Goal: Task Accomplishment & Management: Manage account settings

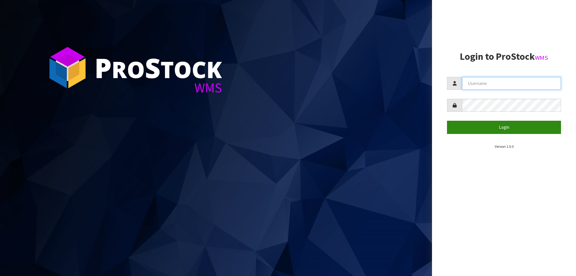
type input "priya"
click at [518, 127] on button "Login" at bounding box center [504, 127] width 114 height 13
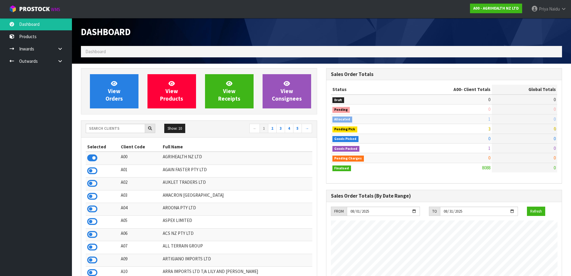
scroll to position [454, 245]
click at [106, 132] on input "text" at bounding box center [115, 128] width 59 height 9
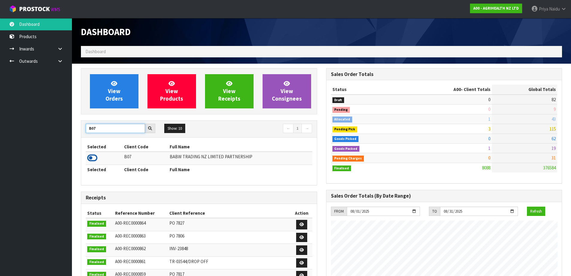
type input "B07"
click at [94, 156] on icon at bounding box center [92, 157] width 10 height 9
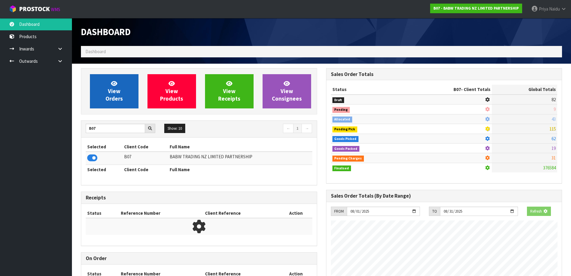
scroll to position [299423, 299552]
click at [116, 75] on link "View Orders" at bounding box center [114, 91] width 49 height 34
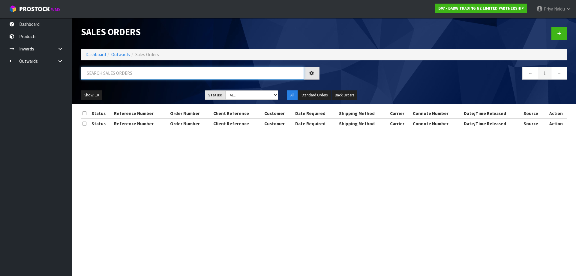
click at [116, 79] on input "text" at bounding box center [192, 73] width 223 height 13
click at [119, 67] on input "text" at bounding box center [192, 73] width 223 height 13
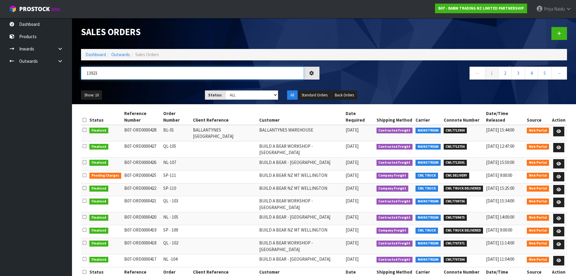
type input "13923"
click at [152, 97] on ul "Show: 10 5 10 25 50" at bounding box center [138, 95] width 115 height 10
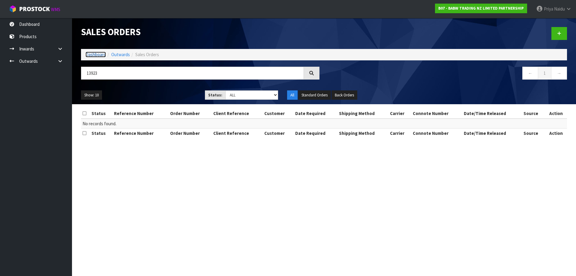
click at [96, 55] on link "Dashboard" at bounding box center [95, 55] width 20 height 6
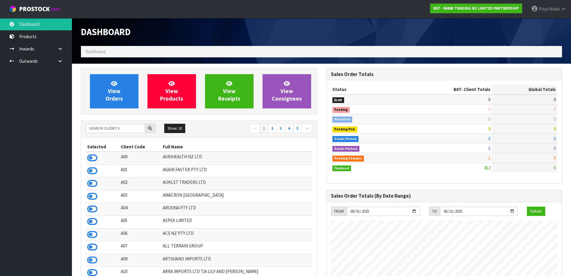
scroll to position [454, 245]
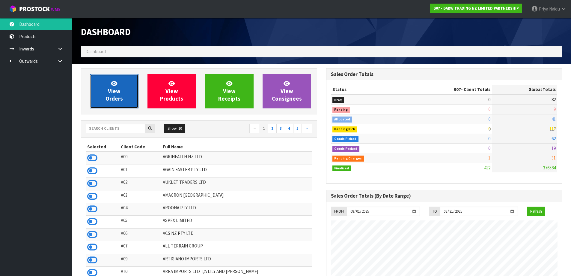
drag, startPoint x: 122, startPoint y: 103, endPoint x: 120, endPoint y: 95, distance: 8.5
click at [122, 103] on link "View Orders" at bounding box center [114, 91] width 49 height 34
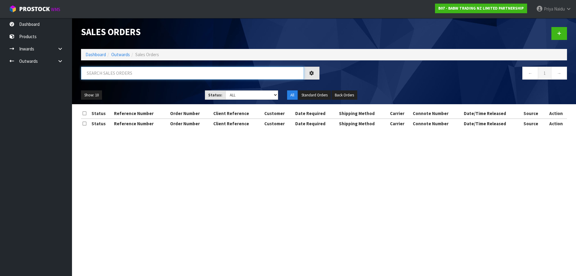
click at [126, 74] on input "text" at bounding box center [192, 73] width 223 height 13
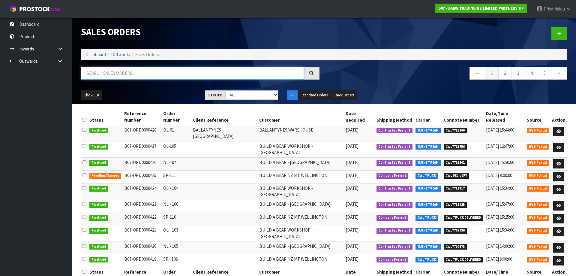
paste input "CWL7713923"
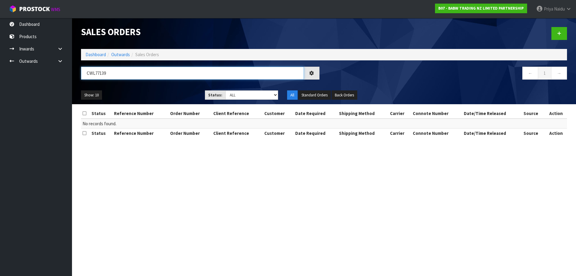
type input "CWL77139"
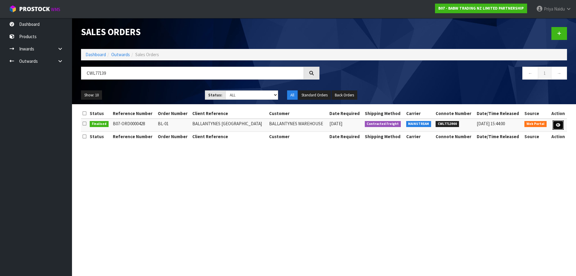
click at [555, 124] on link at bounding box center [557, 125] width 11 height 10
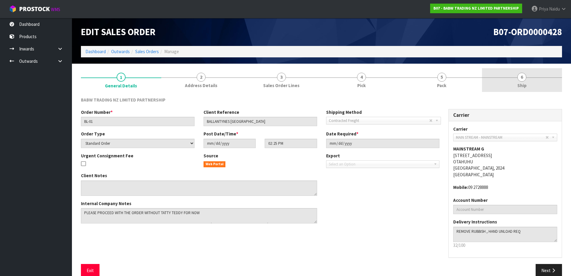
click at [520, 83] on span "Ship" at bounding box center [521, 85] width 9 height 6
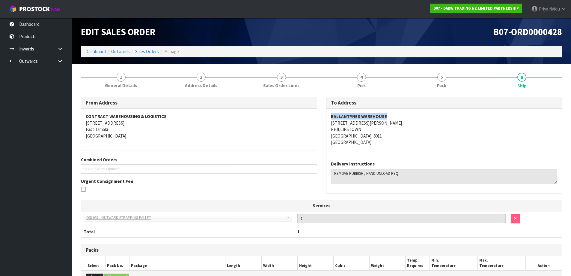
copy strong "BALLANTYNES WAREHOUSE"
drag, startPoint x: 323, startPoint y: 115, endPoint x: 397, endPoint y: 115, distance: 73.2
click at [397, 115] on div "To Address [GEOGRAPHIC_DATA] [STREET_ADDRESS][PERSON_NAME] Delivery Instructions" at bounding box center [444, 148] width 245 height 103
copy address "[STREET_ADDRESS][PERSON_NAME]"
drag, startPoint x: 325, startPoint y: 122, endPoint x: 392, endPoint y: 133, distance: 68.1
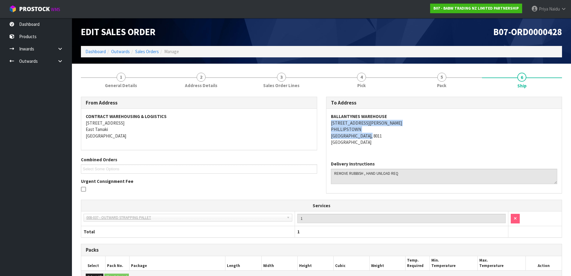
click at [392, 133] on div "To Address [GEOGRAPHIC_DATA] [STREET_ADDRESS][PERSON_NAME] Delivery Instructions" at bounding box center [444, 148] width 245 height 103
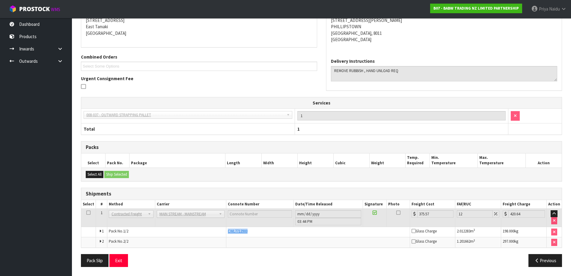
copy span "CWL7713900"
drag, startPoint x: 227, startPoint y: 231, endPoint x: 252, endPoint y: 230, distance: 25.5
click at [252, 230] on td "CWL7713900" at bounding box center [318, 231] width 184 height 10
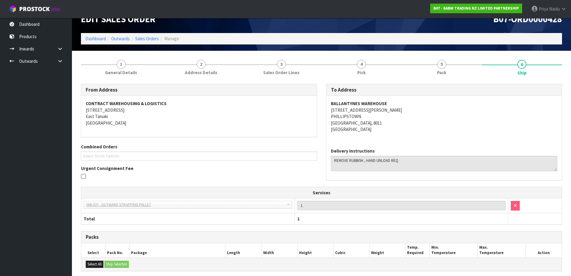
scroll to position [13, 0]
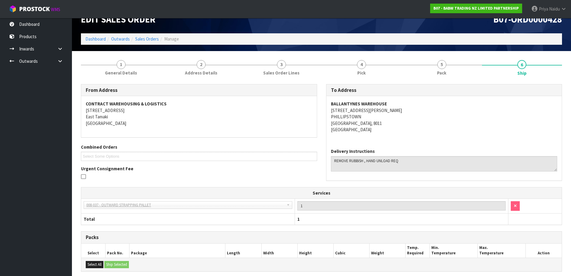
click at [471, 128] on address "BALLANTYNES WAREHOUSE [STREET_ADDRESS][PERSON_NAME]" at bounding box center [444, 116] width 227 height 32
copy strong "BALLANTYNES WAREHOUSE"
drag, startPoint x: 326, startPoint y: 103, endPoint x: 405, endPoint y: 101, distance: 79.2
click at [405, 101] on div "To Address [GEOGRAPHIC_DATA] [STREET_ADDRESS][PERSON_NAME] Delivery Instructions" at bounding box center [444, 132] width 236 height 97
click at [482, 121] on address "BALLANTYNES WAREHOUSE [STREET_ADDRESS][PERSON_NAME]" at bounding box center [444, 116] width 227 height 32
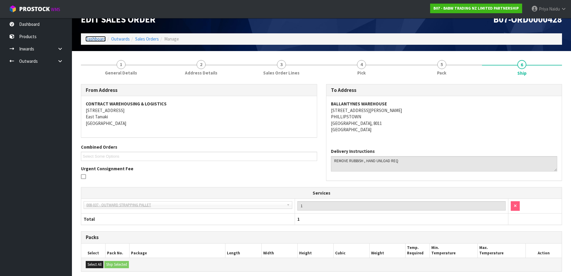
click at [93, 38] on link "Dashboard" at bounding box center [95, 39] width 20 height 6
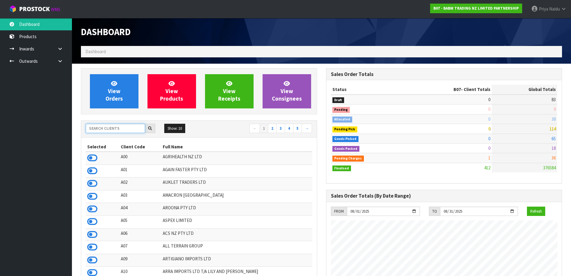
click at [115, 125] on input "text" at bounding box center [115, 128] width 59 height 9
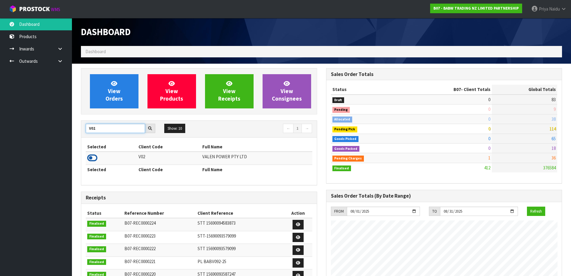
type input "V02"
click at [93, 156] on icon at bounding box center [92, 157] width 10 height 9
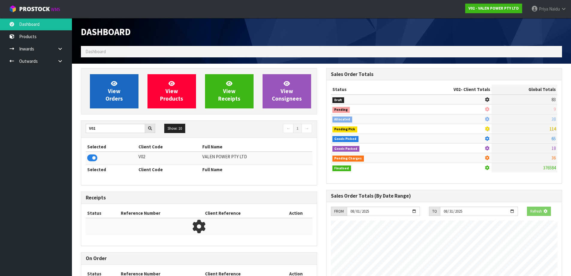
scroll to position [299423, 299552]
click at [111, 91] on span "View Orders" at bounding box center [114, 91] width 17 height 22
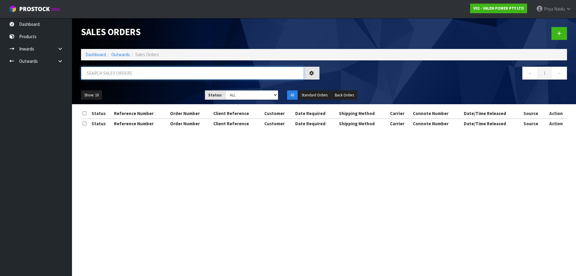
click at [124, 76] on input "text" at bounding box center [192, 73] width 223 height 13
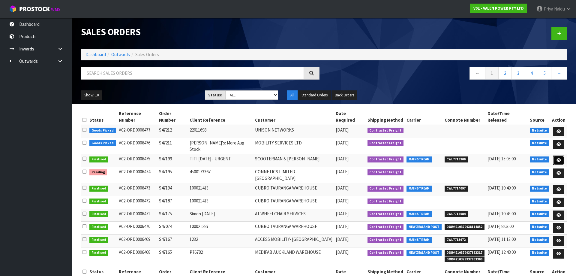
click at [557, 155] on link at bounding box center [558, 160] width 11 height 10
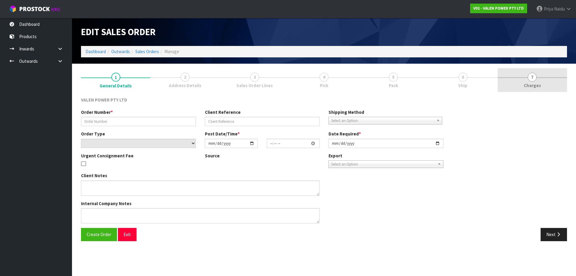
type input "S47199"
type input "TITI [DATE] - URGENT"
select select "number:0"
type input "[DATE]"
type input "12:15:07.000"
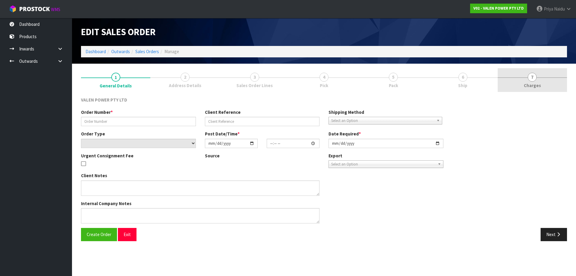
type input "[DATE]"
type textarea "PRIORITY DISPATCH [DATE]"
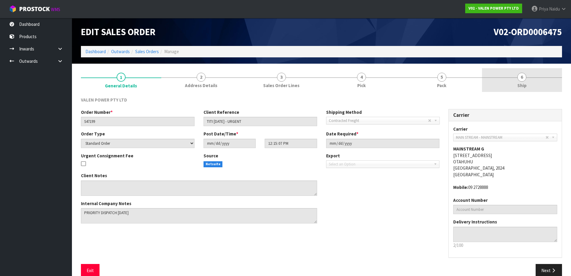
click at [525, 79] on span "6" at bounding box center [521, 77] width 9 height 9
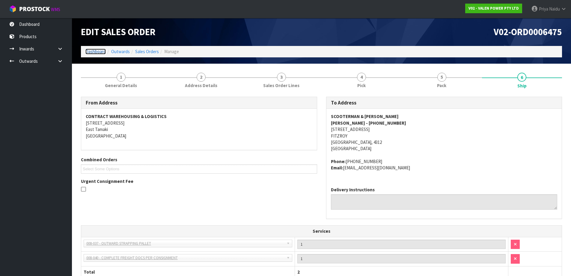
click at [102, 54] on link "Dashboard" at bounding box center [95, 52] width 20 height 6
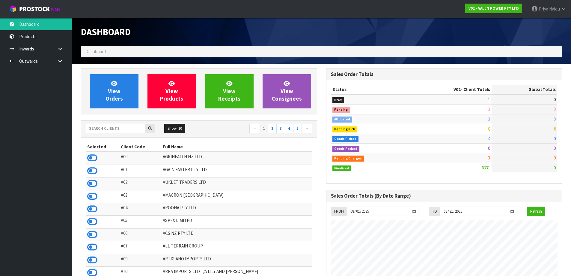
scroll to position [454, 245]
click at [109, 126] on input "text" at bounding box center [115, 128] width 59 height 9
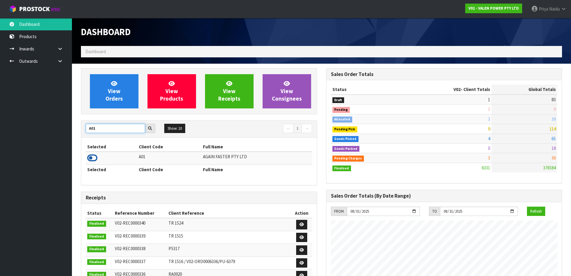
type input "A01"
click at [93, 159] on icon at bounding box center [92, 157] width 10 height 9
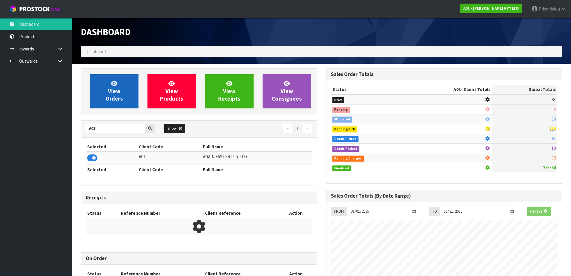
scroll to position [299423, 299552]
click at [128, 83] on link "View Orders" at bounding box center [114, 91] width 49 height 34
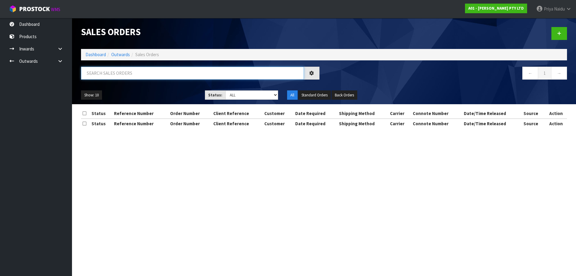
click at [128, 73] on input "text" at bounding box center [192, 73] width 223 height 13
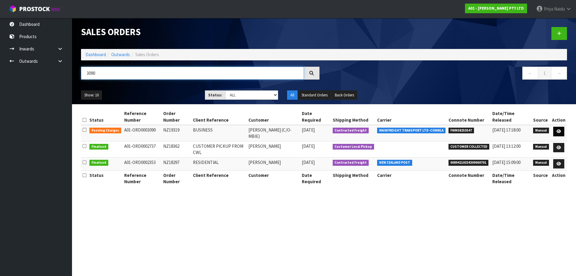
type input "3090"
click at [562, 127] on link at bounding box center [558, 132] width 11 height 10
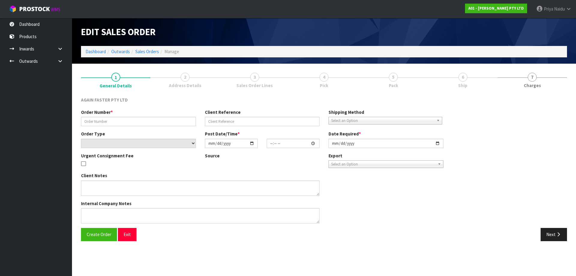
type input "NZ19319"
type input "BUSINESS"
select select "number:0"
type input "[DATE]"
type input "16:11:00.000"
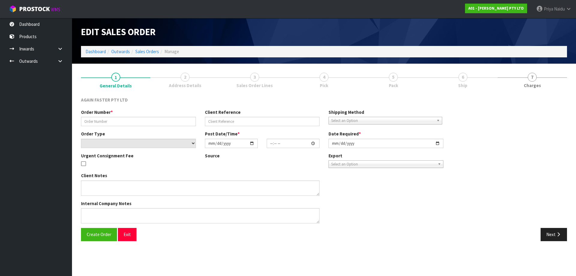
type input "[DATE]"
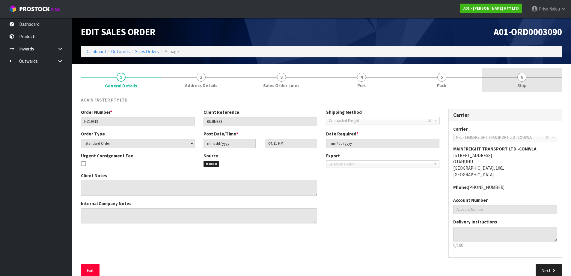
click at [524, 76] on span "6" at bounding box center [521, 77] width 9 height 9
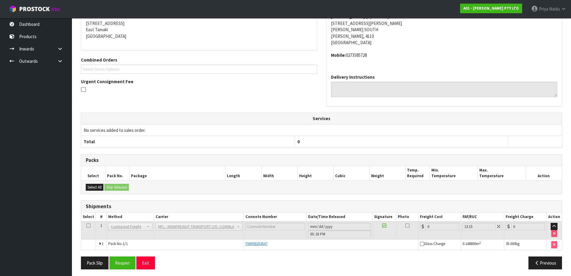
scroll to position [102, 0]
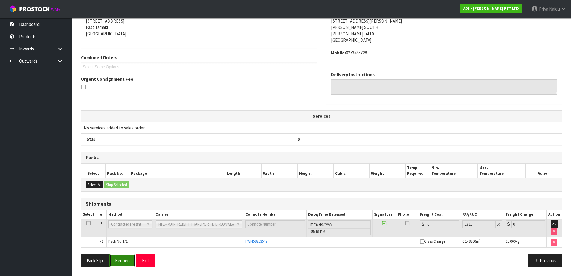
click at [114, 256] on button "Reopen" at bounding box center [122, 260] width 26 height 13
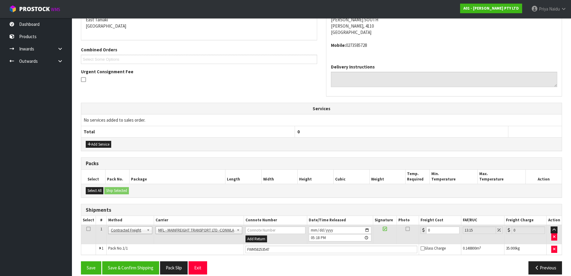
scroll to position [139, 0]
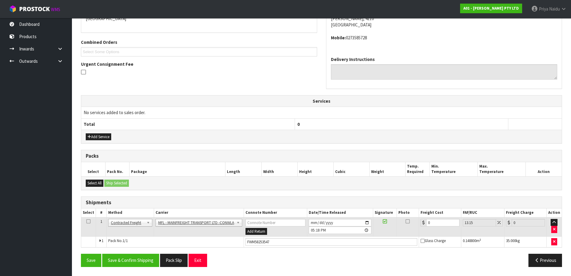
click at [439, 214] on th "Freight Cost" at bounding box center [440, 212] width 42 height 9
click at [438, 222] on input "0" at bounding box center [442, 222] width 33 height 7
type input "4"
type input "4.53"
type input "46"
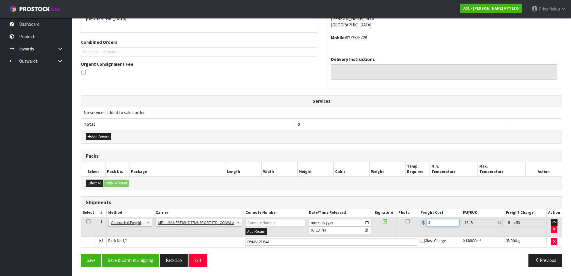
type input "52.05"
type input "46"
click at [134, 259] on button "Save & Confirm Shipping" at bounding box center [130, 259] width 57 height 13
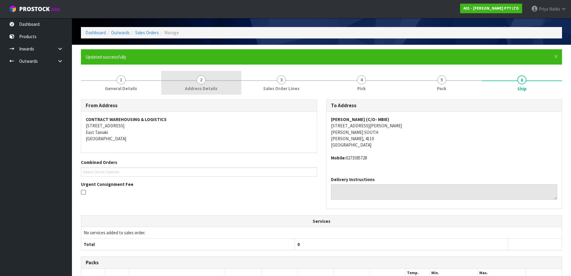
scroll to position [0, 0]
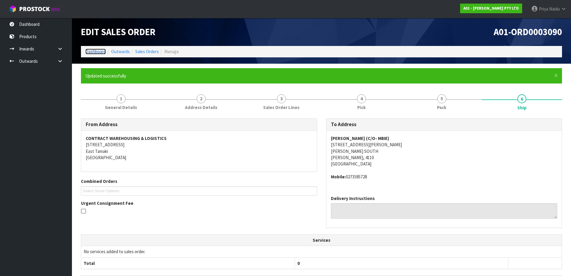
click at [99, 53] on link "Dashboard" at bounding box center [95, 52] width 20 height 6
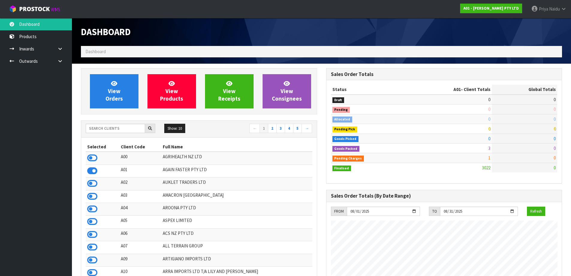
scroll to position [435, 245]
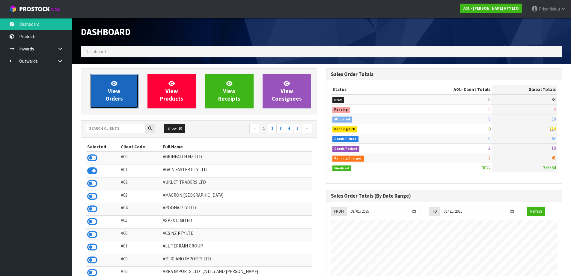
click at [116, 97] on span "View Orders" at bounding box center [114, 91] width 17 height 22
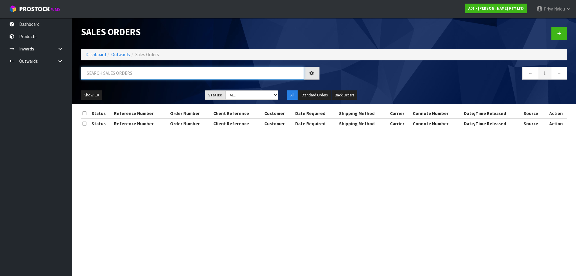
click at [138, 73] on input "text" at bounding box center [192, 73] width 223 height 13
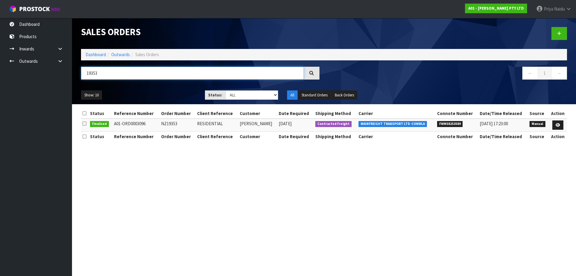
type input "19353"
click at [162, 86] on div "Show: 10 5 10 25 50 Status: Draft Pending Allocated Pending Pick Goods Picked G…" at bounding box center [323, 95] width 495 height 19
click at [118, 53] on link "Outwards" at bounding box center [120, 55] width 19 height 6
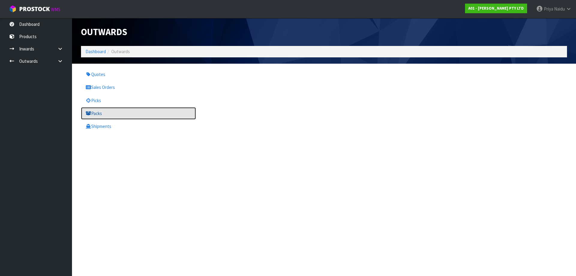
click at [114, 113] on link "Packs" at bounding box center [138, 113] width 115 height 12
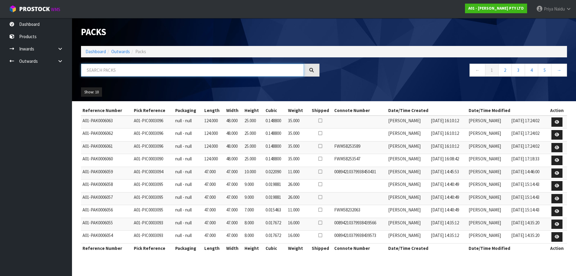
click at [124, 68] on input "text" at bounding box center [192, 70] width 223 height 13
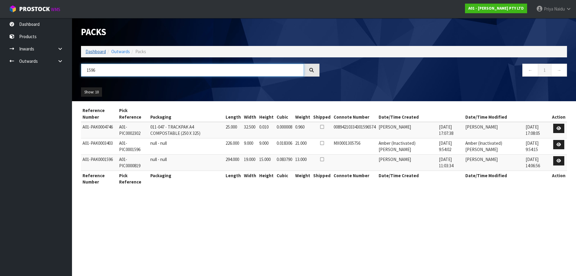
type input "1596"
click at [95, 52] on link "Dashboard" at bounding box center [95, 52] width 20 height 6
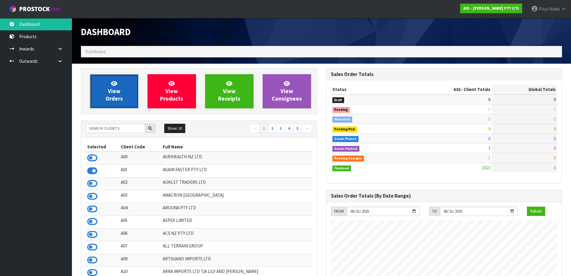
scroll to position [435, 245]
click at [109, 96] on span "View Orders" at bounding box center [114, 91] width 17 height 22
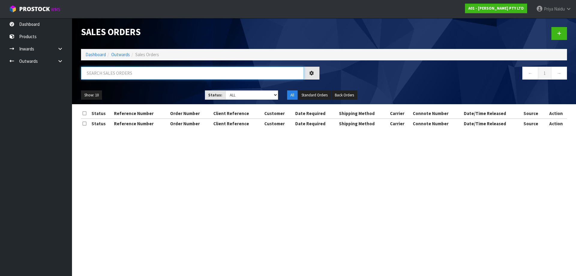
click at [117, 79] on input "text" at bounding box center [192, 73] width 223 height 13
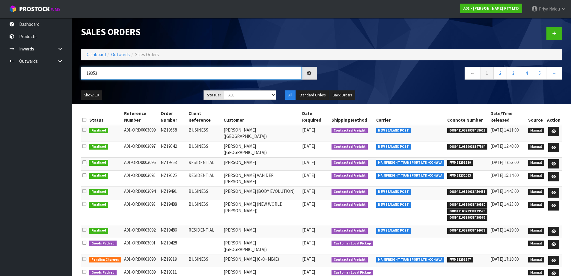
type input "19353"
click at [135, 92] on ul "Show: 10 5 10 25 50" at bounding box center [138, 95] width 114 height 10
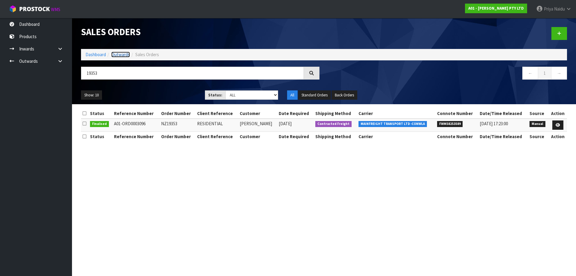
click at [119, 53] on link "Outwards" at bounding box center [120, 55] width 19 height 6
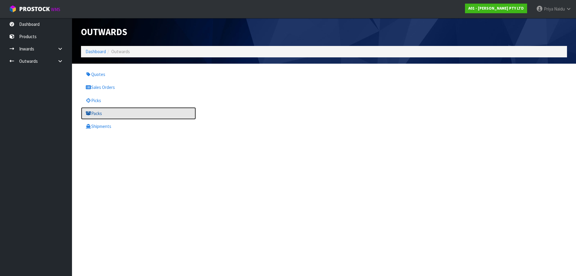
click at [108, 112] on link "Packs" at bounding box center [138, 113] width 115 height 12
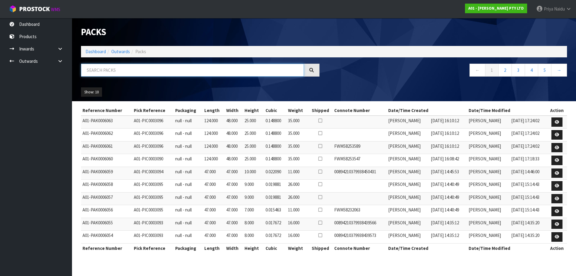
click at [126, 73] on input "text" at bounding box center [192, 70] width 223 height 13
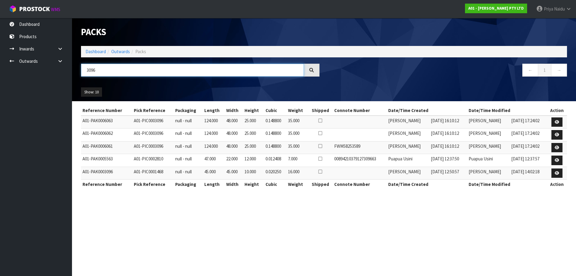
type input "3096"
click at [165, 90] on ul "Show: 10 5 10 25 50" at bounding box center [138, 92] width 115 height 10
click at [94, 51] on link "Dashboard" at bounding box center [95, 52] width 20 height 6
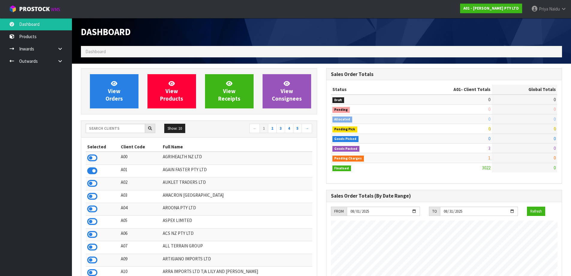
scroll to position [435, 245]
drag, startPoint x: 121, startPoint y: 127, endPoint x: 124, endPoint y: 125, distance: 3.5
click at [122, 126] on input "text" at bounding box center [115, 128] width 59 height 9
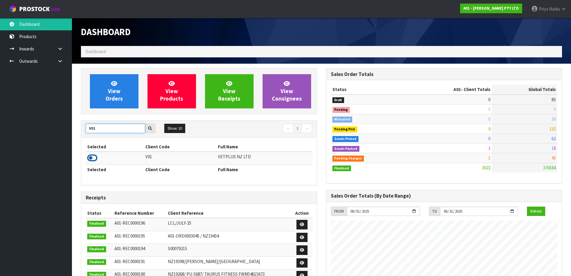
type input "V01"
click at [95, 156] on icon at bounding box center [92, 157] width 10 height 9
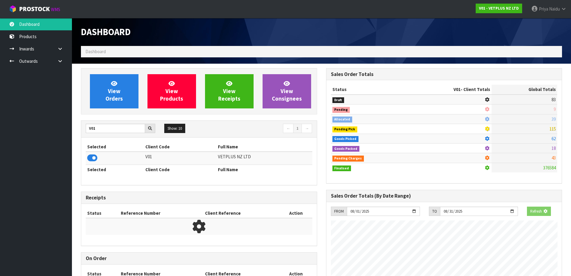
scroll to position [374, 245]
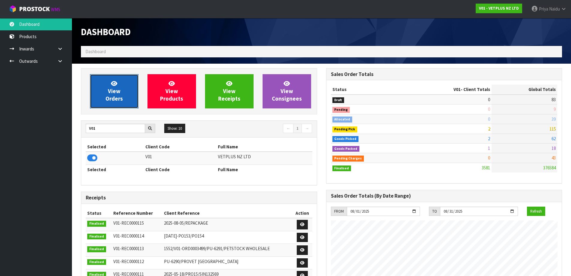
click at [111, 95] on span "View Orders" at bounding box center [114, 91] width 17 height 22
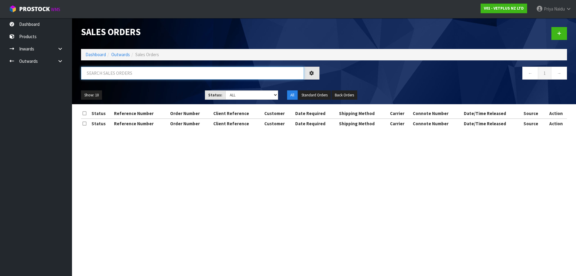
click at [132, 74] on input "text" at bounding box center [192, 73] width 223 height 13
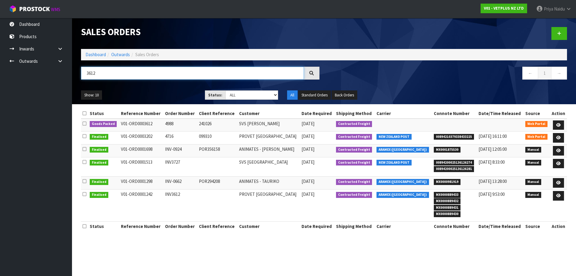
type input "3612"
click at [160, 93] on ul "Show: 10 5 10 25 50" at bounding box center [138, 95] width 115 height 10
click at [558, 125] on icon at bounding box center [558, 125] width 4 height 4
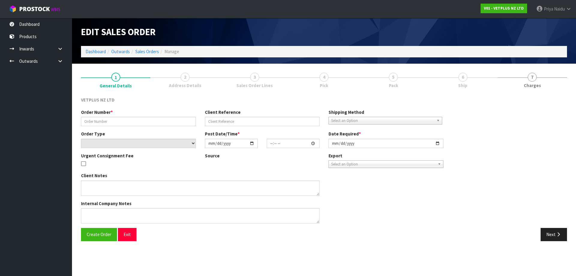
type input "4988"
type input "241026"
select select "number:0"
type input "[DATE]"
type input "14:23:00.000"
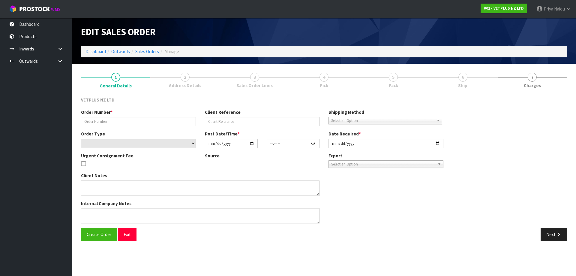
type input "[DATE]"
type textarea "BACK ORDER: 50517 LYPEX CAPS 60 X 60 50304 SYNOQUIN CAT CAPS 90 (3X30CAPS) X 13"
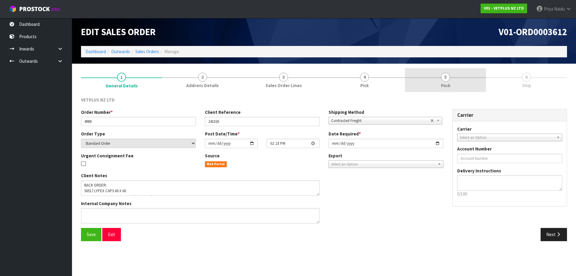
click at [455, 83] on link "5 Pack" at bounding box center [445, 80] width 81 height 24
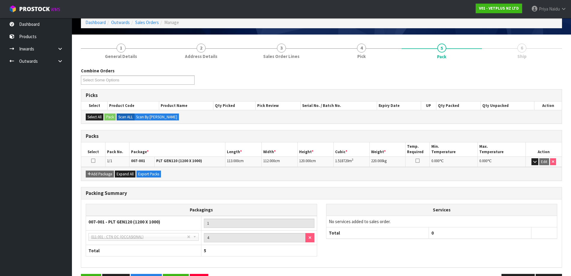
scroll to position [49, 0]
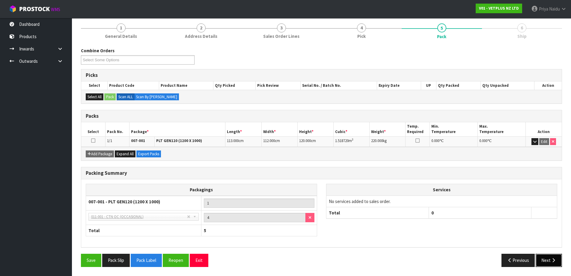
click at [552, 260] on icon "button" at bounding box center [554, 260] width 6 height 4
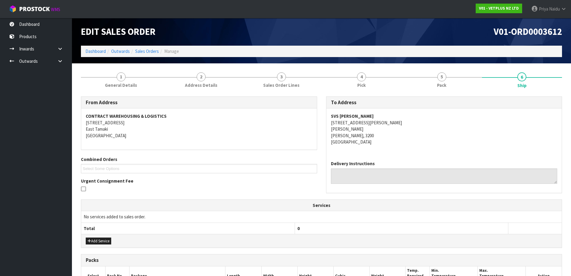
scroll to position [0, 0]
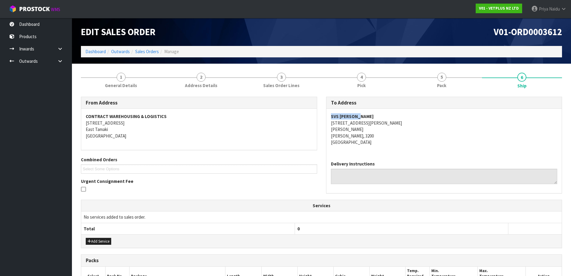
copy strong "SVS [PERSON_NAME]"
drag, startPoint x: 327, startPoint y: 116, endPoint x: 367, endPoint y: 113, distance: 40.3
click at [367, 113] on div "SVS [PERSON_NAME] [STREET_ADDRESS][PERSON_NAME][PERSON_NAME][PERSON_NAME]" at bounding box center [444, 132] width 236 height 47
click at [433, 82] on link "5 Pack" at bounding box center [442, 80] width 80 height 24
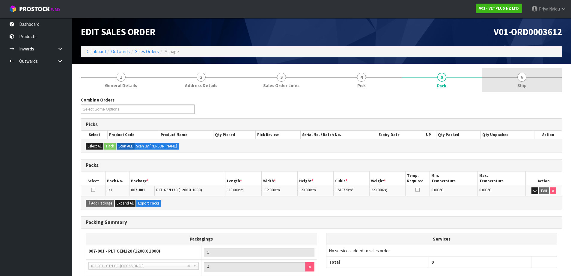
click at [516, 81] on link "6 Ship" at bounding box center [522, 80] width 80 height 24
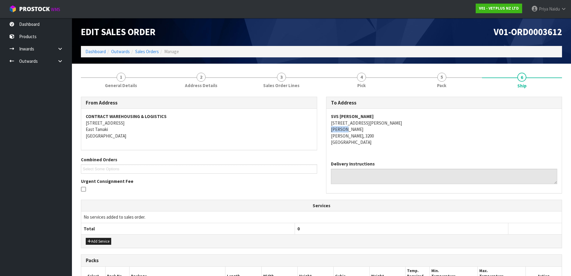
copy address "[PERSON_NAME]"
drag, startPoint x: 328, startPoint y: 127, endPoint x: 349, endPoint y: 127, distance: 21.0
click at [349, 127] on div "SVS [PERSON_NAME] [STREET_ADDRESS][PERSON_NAME][PERSON_NAME][PERSON_NAME]" at bounding box center [444, 132] width 236 height 47
click at [437, 88] on div "1 General Details 2 Address Details 3 Sales Order Lines 4 Pick 5 Pack 6 Ship Fr…" at bounding box center [321, 216] width 481 height 297
drag, startPoint x: 437, startPoint y: 88, endPoint x: 431, endPoint y: 89, distance: 6.8
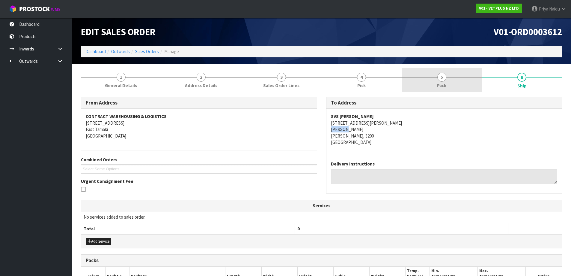
click at [437, 88] on span "Pack" at bounding box center [441, 85] width 9 height 6
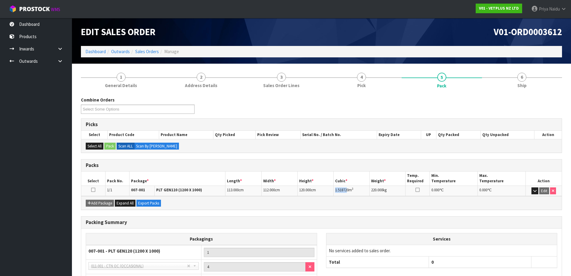
copy span "1.51872"
drag, startPoint x: 334, startPoint y: 191, endPoint x: 348, endPoint y: 192, distance: 14.2
click at [348, 192] on td "1.518720 m 3" at bounding box center [352, 190] width 36 height 10
click at [101, 52] on link "Dashboard" at bounding box center [95, 52] width 20 height 6
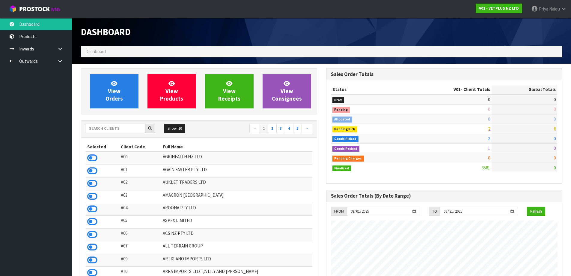
scroll to position [454, 245]
click at [108, 129] on input "text" at bounding box center [115, 128] width 59 height 9
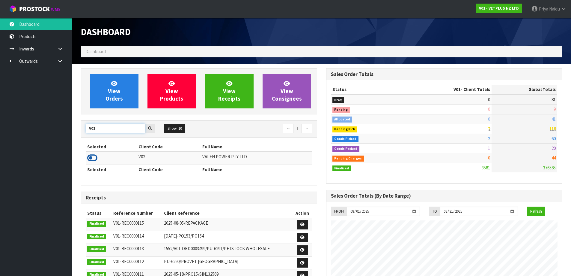
type input "V02"
click at [93, 157] on icon at bounding box center [92, 157] width 10 height 9
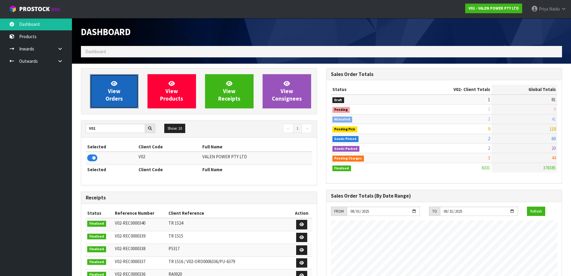
click at [103, 96] on link "View Orders" at bounding box center [114, 91] width 49 height 34
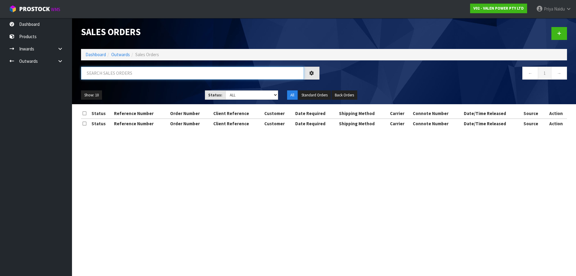
click at [127, 73] on input "text" at bounding box center [192, 73] width 223 height 13
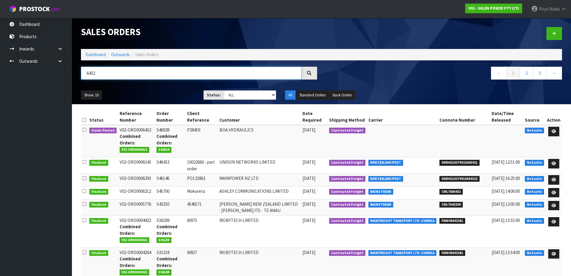
type input "6432"
click at [150, 87] on div "Show: 10 5 10 25 50 Status: Draft Pending Allocated Pending Pick Goods Picked G…" at bounding box center [321, 95] width 490 height 19
click at [553, 129] on link at bounding box center [553, 132] width 11 height 10
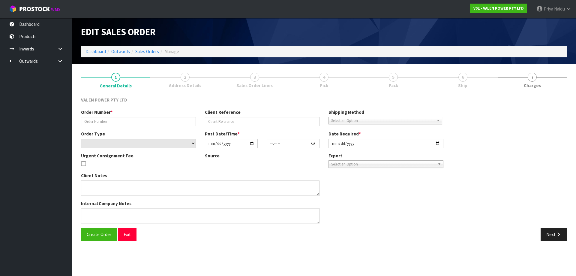
type input "S46928"
type input "P28459"
select select "number:0"
type input "[DATE]"
type input "12:00:07.000"
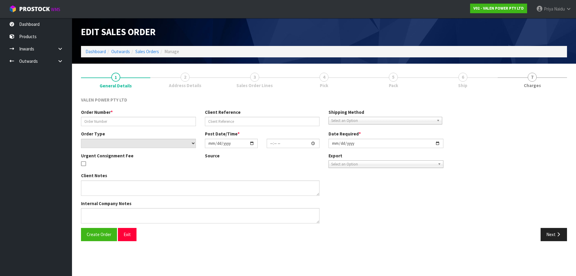
type input "[DATE]"
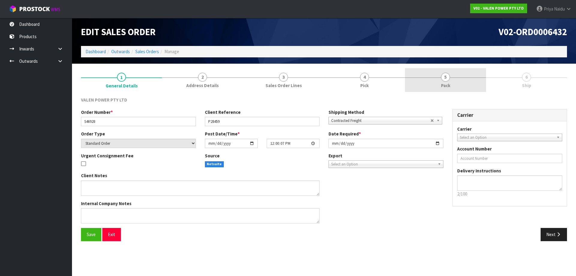
click at [452, 77] on link "5 Pack" at bounding box center [445, 80] width 81 height 24
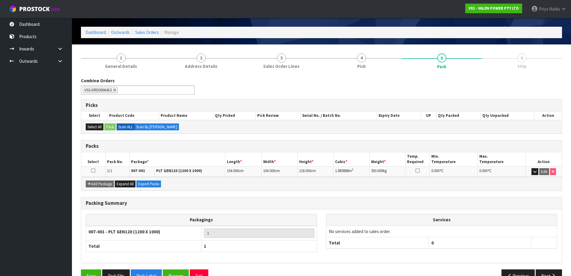
scroll to position [34, 0]
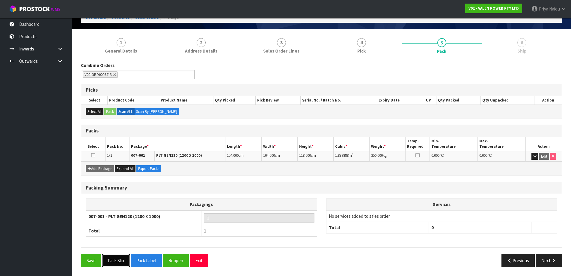
click at [114, 255] on button "Pack Slip" at bounding box center [116, 260] width 28 height 13
click at [538, 259] on button "Next" at bounding box center [549, 260] width 26 height 13
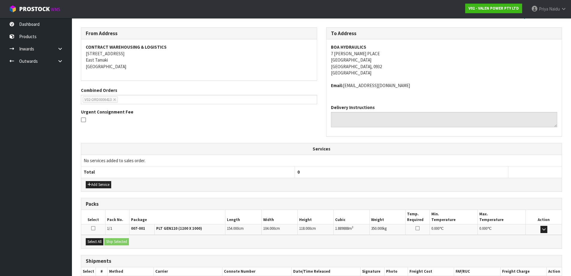
scroll to position [106, 0]
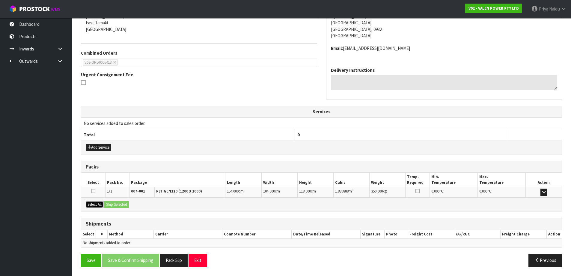
click at [99, 206] on button "Select All" at bounding box center [95, 204] width 18 height 7
click at [115, 207] on button "Ship Selected" at bounding box center [116, 204] width 25 height 7
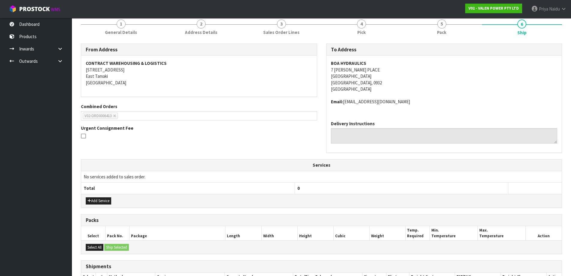
scroll to position [117, 0]
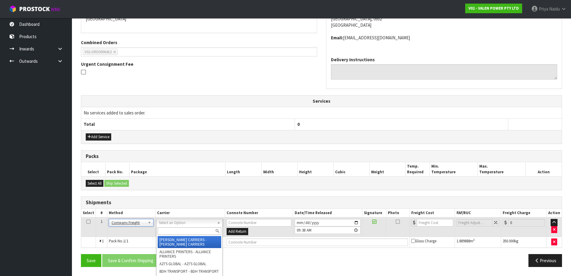
click at [174, 232] on input "text" at bounding box center [190, 230] width 64 height 7
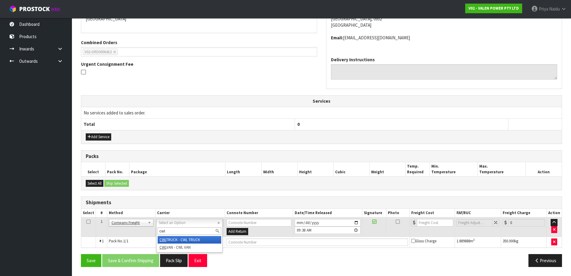
type input "cwl"
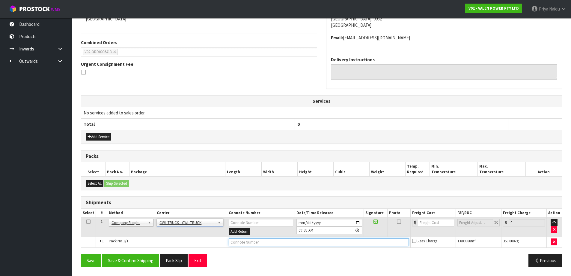
click at [275, 241] on input "text" at bounding box center [319, 241] width 180 height 7
type input "CWL TRUCK DELIVERY"
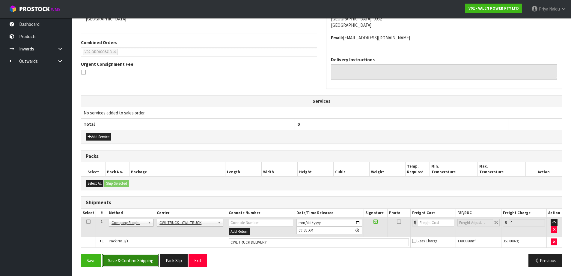
click at [135, 260] on button "Save & Confirm Shipping" at bounding box center [130, 260] width 57 height 13
drag, startPoint x: 213, startPoint y: 201, endPoint x: 176, endPoint y: 190, distance: 38.3
click at [176, 191] on div "From Address CONTRACT WAREHOUSING & LOGISTICS [STREET_ADDRESS] Combined Orders …" at bounding box center [321, 126] width 481 height 292
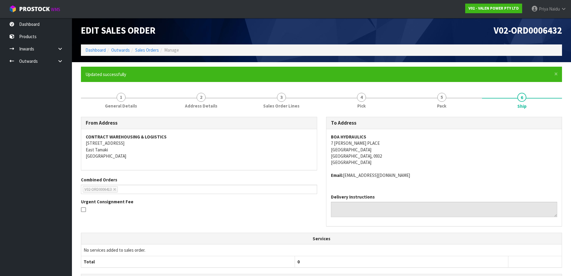
scroll to position [0, 0]
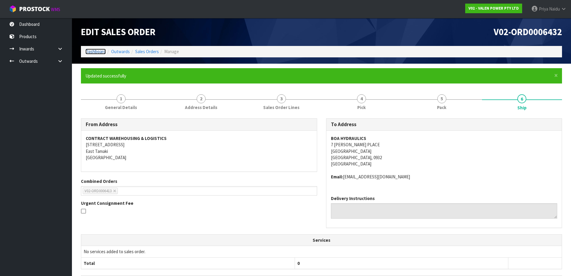
click at [93, 53] on link "Dashboard" at bounding box center [95, 52] width 20 height 6
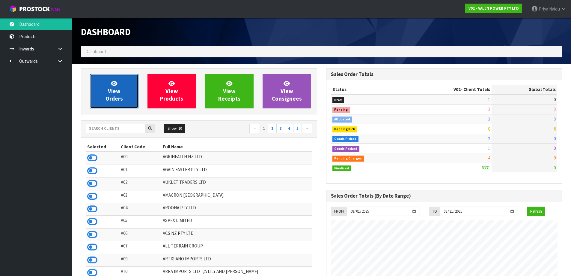
click at [113, 101] on span "View Orders" at bounding box center [114, 91] width 17 height 22
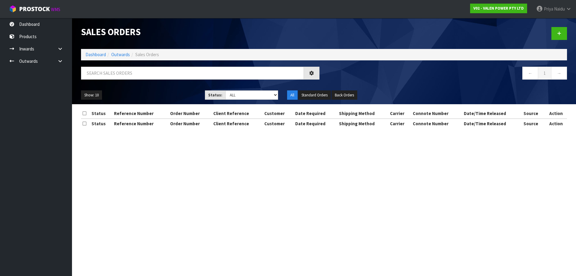
click at [119, 81] on div at bounding box center [199, 75] width 247 height 17
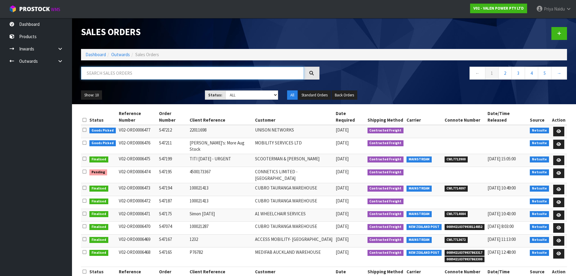
click at [121, 79] on input "text" at bounding box center [192, 73] width 223 height 13
click at [124, 76] on input "text" at bounding box center [192, 73] width 223 height 13
type input "6413"
click at [141, 86] on div "Show: 10 5 10 25 50 Status: Draft Pending Allocated Pending Pick Goods Picked G…" at bounding box center [323, 95] width 495 height 19
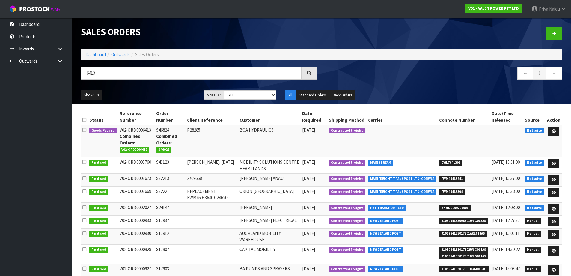
click at [145, 91] on ul "Show: 10 5 10 25 50" at bounding box center [138, 95] width 114 height 10
click at [558, 131] on link at bounding box center [553, 132] width 11 height 10
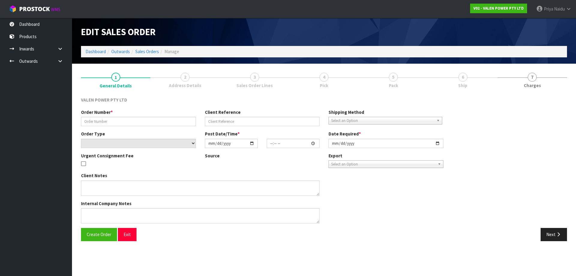
type input "S46824"
type input "P28285"
select select "number:0"
type input "[DATE]"
type input "11:00:08.000"
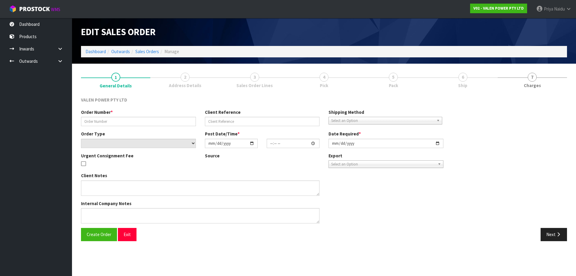
type input "[DATE]"
type textarea "PLEASE COULD YOU REMOVE THE ITEM BELOW FROM THIS ORDER – WE WILL BE SHIPPING TH…"
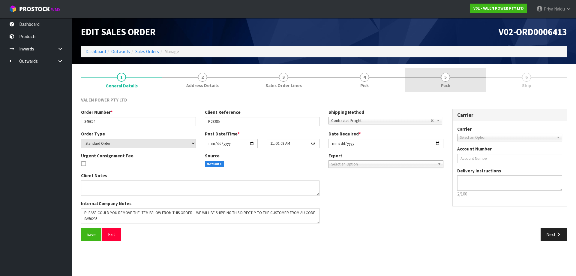
click at [453, 79] on link "5 Pack" at bounding box center [445, 80] width 81 height 24
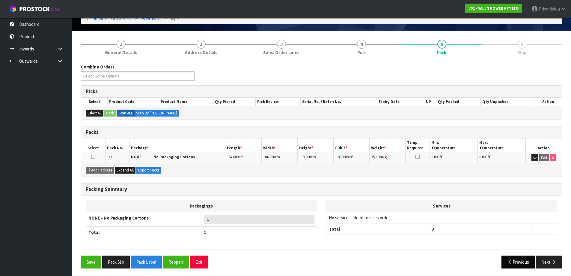
scroll to position [34, 0]
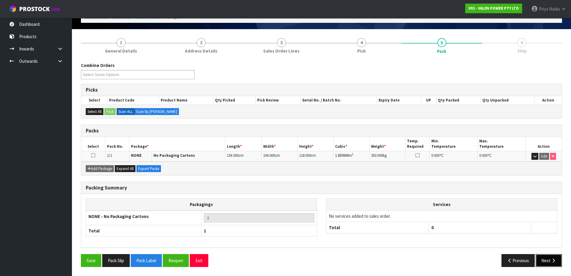
click at [540, 255] on button "Next" at bounding box center [549, 260] width 26 height 13
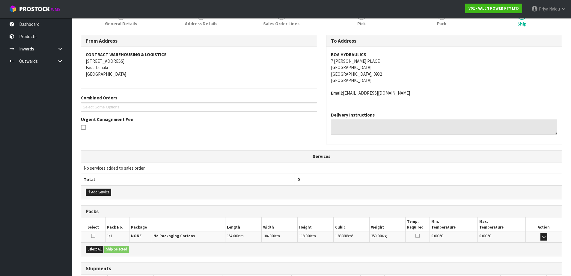
scroll to position [106, 0]
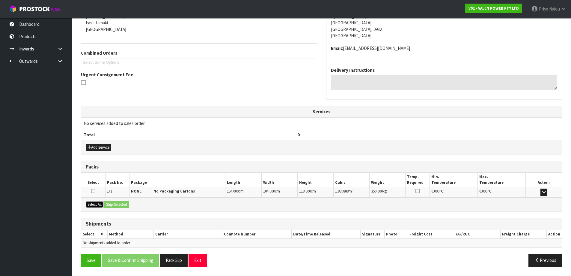
drag, startPoint x: 99, startPoint y: 203, endPoint x: 112, endPoint y: 203, distance: 13.5
click at [100, 203] on button "Select All" at bounding box center [95, 204] width 18 height 7
drag, startPoint x: 114, startPoint y: 203, endPoint x: 123, endPoint y: 204, distance: 9.3
click at [116, 204] on button "Ship Selected" at bounding box center [116, 204] width 25 height 7
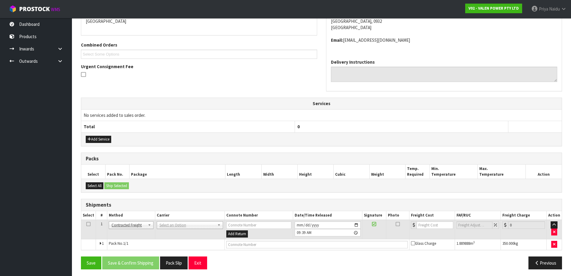
scroll to position [117, 0]
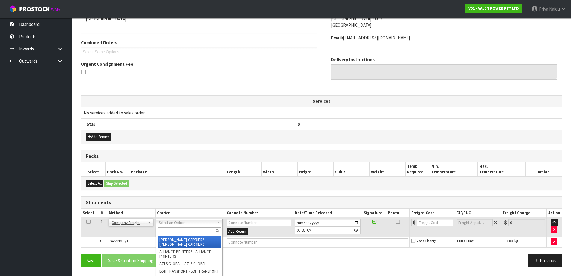
click at [173, 228] on input "text" at bounding box center [190, 230] width 64 height 7
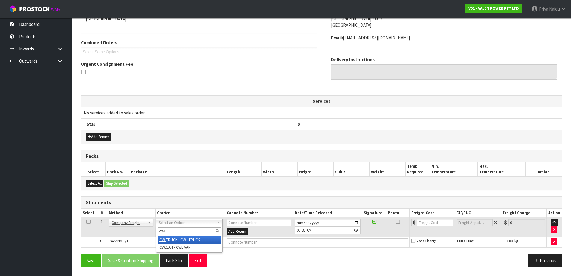
type input "cwl"
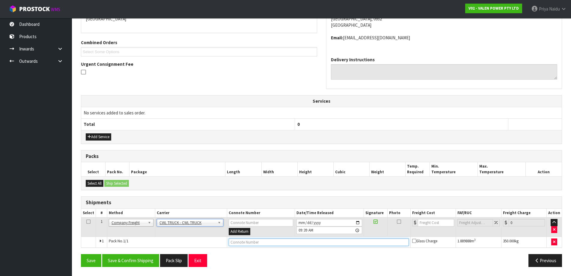
click at [252, 241] on input "text" at bounding box center [319, 241] width 180 height 7
type input "CWL TRUCK DELIVERY"
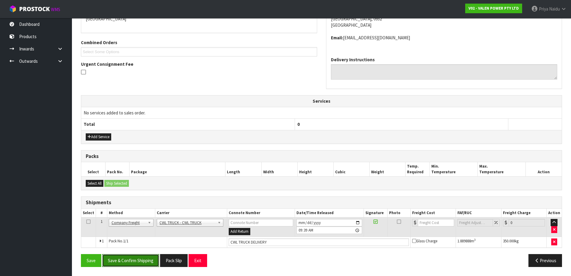
click at [132, 260] on button "Save & Confirm Shipping" at bounding box center [130, 260] width 57 height 13
click at [180, 262] on button "Pack Slip" at bounding box center [181, 260] width 28 height 13
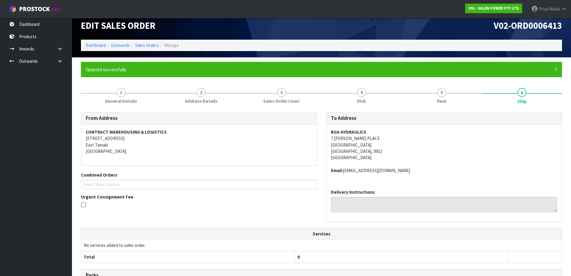
scroll to position [0, 0]
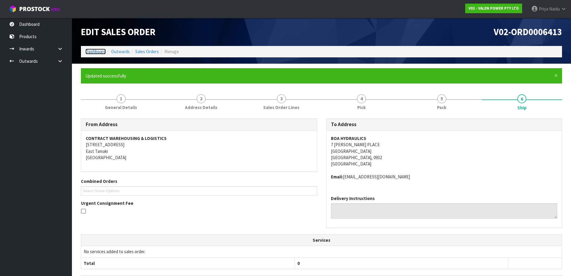
click at [103, 51] on link "Dashboard" at bounding box center [95, 52] width 20 height 6
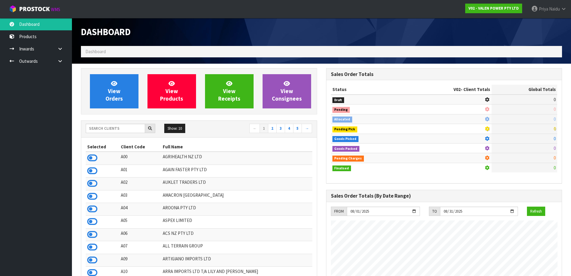
scroll to position [454, 245]
click at [126, 129] on input "text" at bounding box center [115, 128] width 59 height 9
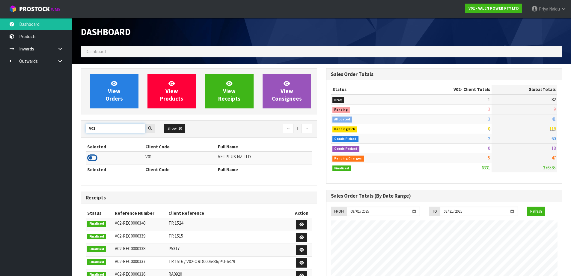
type input "V01"
click at [93, 159] on icon at bounding box center [92, 157] width 10 height 9
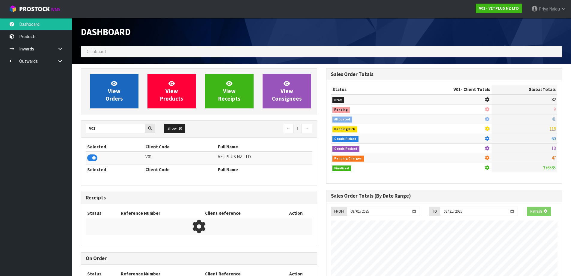
scroll to position [374, 245]
click at [121, 91] on link "View Orders" at bounding box center [114, 91] width 49 height 34
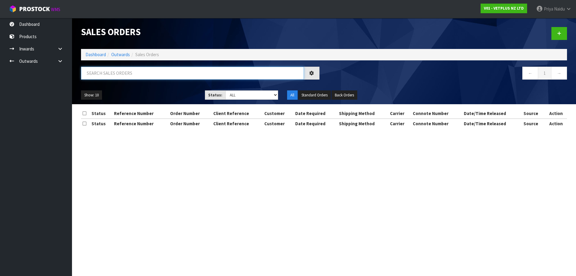
click at [134, 74] on input "text" at bounding box center [192, 73] width 223 height 13
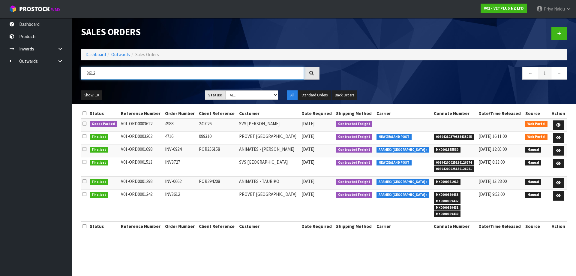
type input "3612"
click at [156, 90] on div "Show: 10 5 10 25 50 Status: Draft Pending Allocated Pending Pick Goods Picked G…" at bounding box center [323, 95] width 495 height 19
click at [159, 92] on ul "Show: 10 5 10 25 50" at bounding box center [138, 95] width 115 height 10
click at [557, 124] on icon at bounding box center [558, 125] width 4 height 4
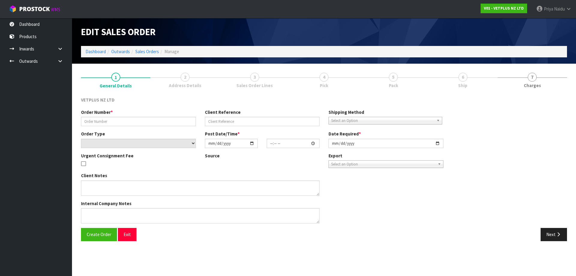
type input "4988"
type input "241026"
select select "number:0"
type input "[DATE]"
type input "14:23:00.000"
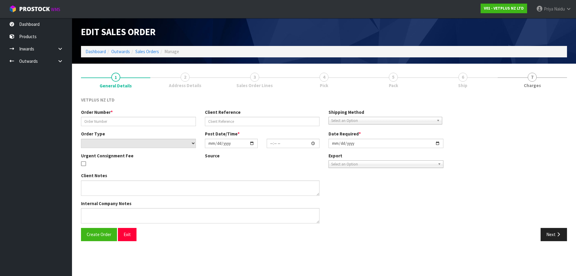
type input "[DATE]"
type textarea "BACK ORDER: 50517 LYPEX CAPS 60 X 60 50304 SYNOQUIN CAT CAPS 90 (3X30CAPS) X 13"
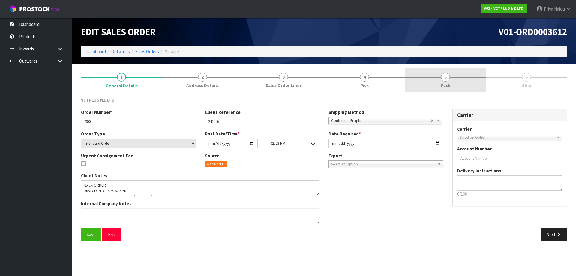
click at [444, 84] on span "Pack" at bounding box center [445, 85] width 9 height 6
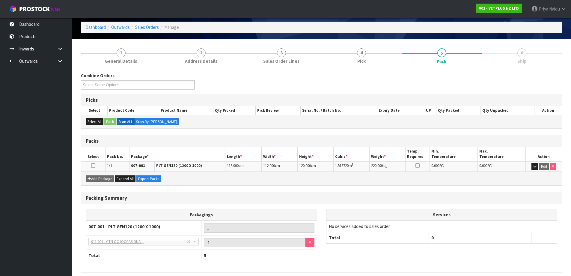
scroll to position [49, 0]
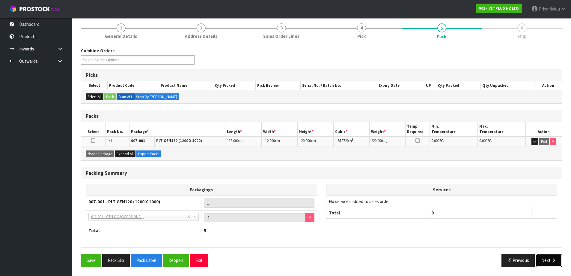
click at [548, 261] on button "Next" at bounding box center [549, 259] width 26 height 13
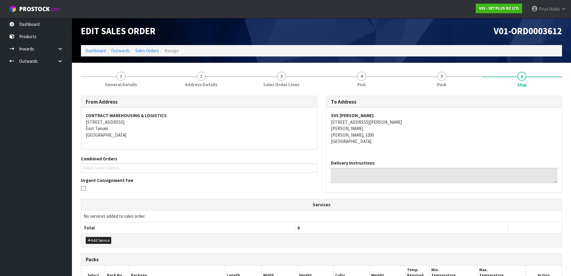
scroll to position [0, 0]
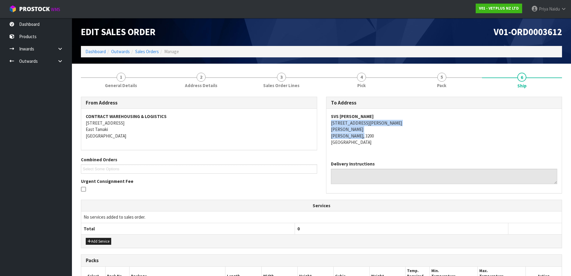
copy address "[STREET_ADDRESS][PERSON_NAME][PERSON_NAME][PERSON_NAME]"
drag, startPoint x: 330, startPoint y: 123, endPoint x: 388, endPoint y: 135, distance: 59.4
click at [388, 135] on div "SVS [PERSON_NAME] [STREET_ADDRESS][PERSON_NAME][PERSON_NAME][PERSON_NAME]" at bounding box center [444, 132] width 236 height 47
click at [389, 122] on address "SVS [PERSON_NAME] [STREET_ADDRESS][PERSON_NAME][PERSON_NAME][PERSON_NAME]" at bounding box center [444, 129] width 227 height 32
copy strong "SVS [PERSON_NAME]"
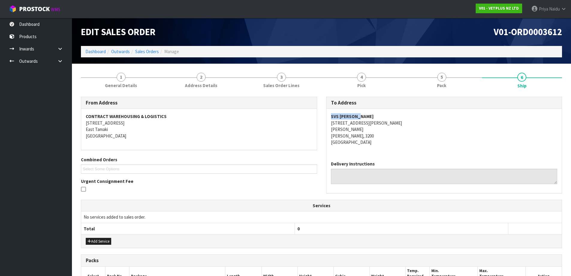
drag, startPoint x: 329, startPoint y: 116, endPoint x: 279, endPoint y: 100, distance: 52.6
click at [367, 118] on div "SVS [PERSON_NAME] [STREET_ADDRESS][PERSON_NAME][PERSON_NAME][PERSON_NAME]" at bounding box center [444, 132] width 236 height 47
click at [124, 88] on span "General Details" at bounding box center [121, 85] width 32 height 6
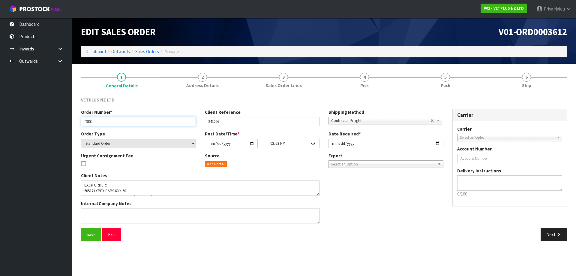
drag, startPoint x: 83, startPoint y: 121, endPoint x: 102, endPoint y: 122, distance: 18.3
click at [102, 122] on input "4988" at bounding box center [138, 121] width 115 height 9
drag, startPoint x: 204, startPoint y: 123, endPoint x: 234, endPoint y: 122, distance: 30.0
click at [234, 122] on input "241026" at bounding box center [262, 121] width 115 height 9
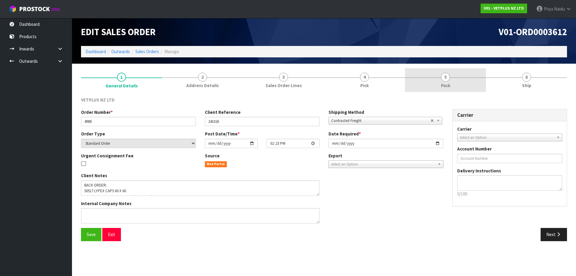
click at [452, 89] on link "5 Pack" at bounding box center [445, 80] width 81 height 24
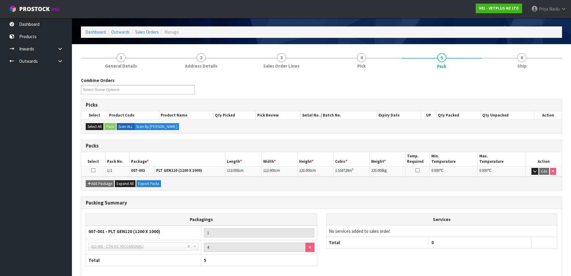
scroll to position [30, 0]
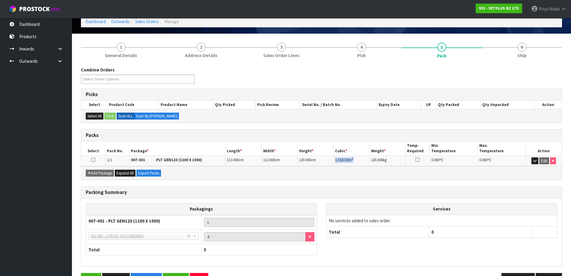
drag, startPoint x: 334, startPoint y: 160, endPoint x: 356, endPoint y: 160, distance: 21.9
click at [356, 160] on td "1.518720 m 3" at bounding box center [352, 160] width 36 height 10
copy td "1.518720 m 3"
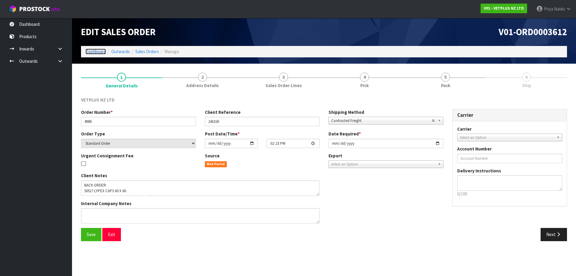
click at [95, 52] on link "Dashboard" at bounding box center [95, 52] width 20 height 6
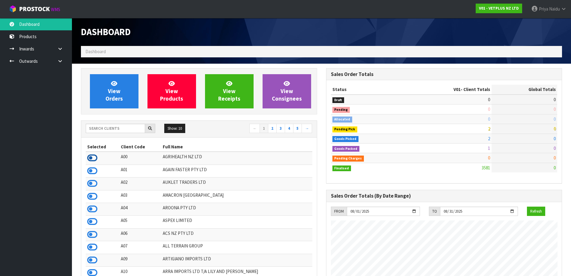
scroll to position [299343, 299552]
click at [90, 158] on icon at bounding box center [92, 157] width 10 height 9
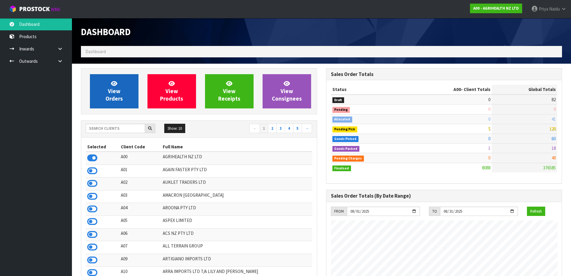
scroll to position [454, 245]
click at [107, 85] on link "View Orders" at bounding box center [114, 91] width 49 height 34
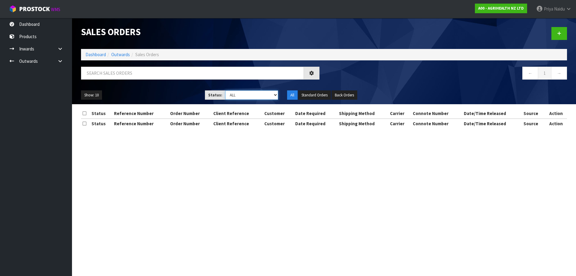
click at [261, 96] on select "Draft Pending Allocated Pending Pick Goods Picked Goods Packed Pending Charges …" at bounding box center [251, 94] width 53 height 9
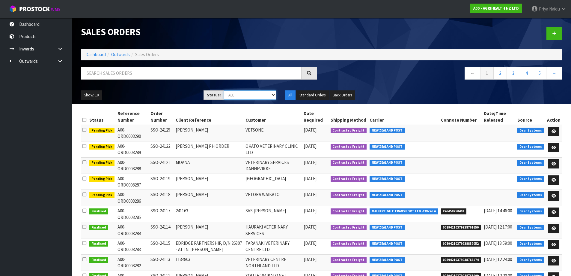
select select "string:5"
click at [224, 90] on select "Draft Pending Allocated Pending Pick Goods Picked Goods Packed Pending Charges …" at bounding box center [250, 94] width 52 height 9
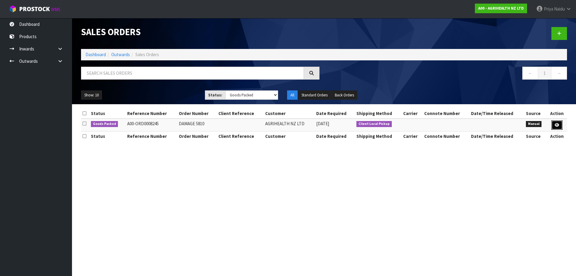
click at [560, 125] on link at bounding box center [556, 125] width 11 height 10
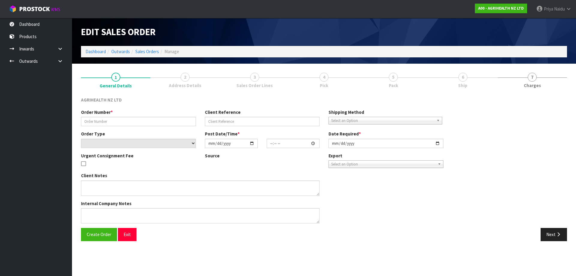
type input "DAMAGE 5810"
select select "number:0"
type input "2025-08-07"
type input "16:43:00.000"
type input "2025-08-07"
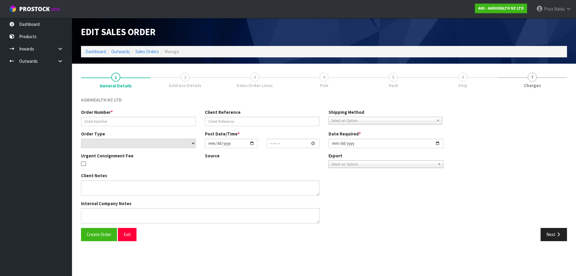
type textarea "ONE CARTON GOT DAMAGED IN WAREHOUSE. COULD YOU PLEASE INSPECT WHEN YOU VISIT CW…"
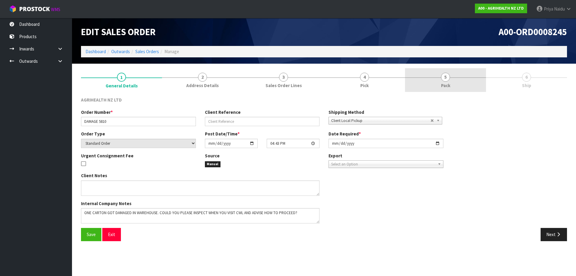
click at [453, 83] on link "5 Pack" at bounding box center [445, 80] width 81 height 24
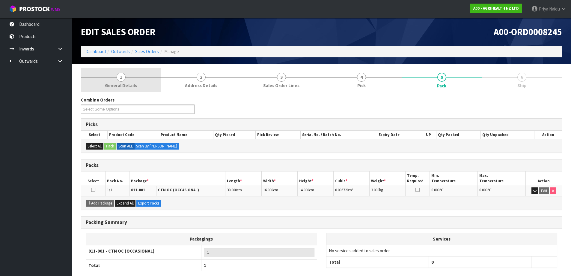
click at [126, 76] on link "1 General Details" at bounding box center [121, 80] width 80 height 24
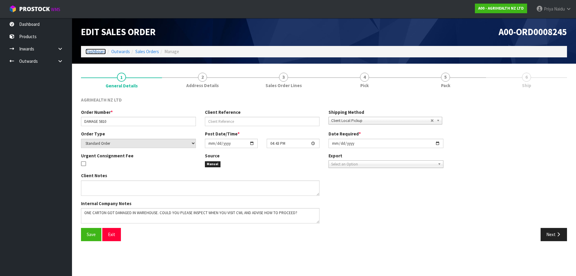
click at [96, 49] on link "Dashboard" at bounding box center [95, 52] width 20 height 6
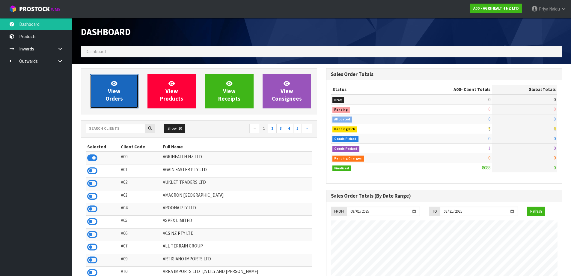
scroll to position [454, 245]
click at [122, 85] on link "View Orders" at bounding box center [114, 91] width 49 height 34
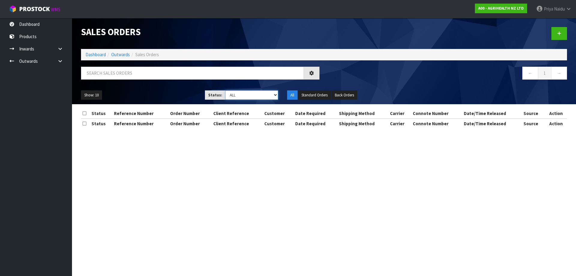
click at [241, 91] on select "Draft Pending Allocated Pending Pick Goods Picked Goods Packed Pending Charges …" at bounding box center [251, 94] width 53 height 9
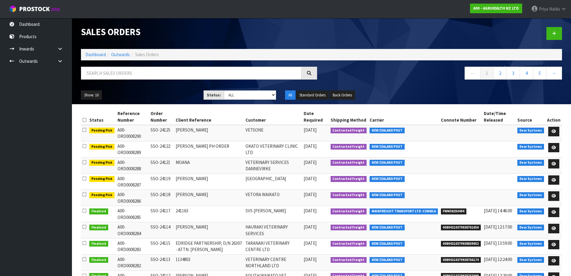
click at [317, 194] on span "[DATE]" at bounding box center [310, 194] width 13 height 6
click at [245, 98] on select "Draft Pending Allocated Pending Pick Goods Picked Goods Packed Pending Charges …" at bounding box center [250, 94] width 52 height 9
select select "string:3"
click at [224, 90] on select "Draft Pending Allocated Pending Pick Goods Picked Goods Packed Pending Charges …" at bounding box center [250, 94] width 52 height 9
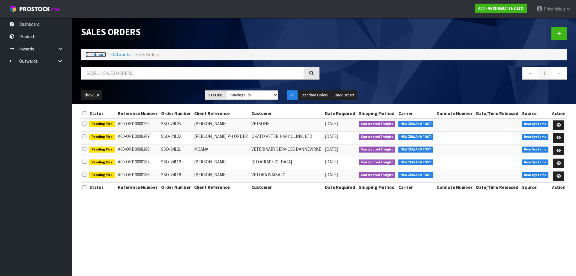
click at [89, 54] on link "Dashboard" at bounding box center [95, 55] width 20 height 6
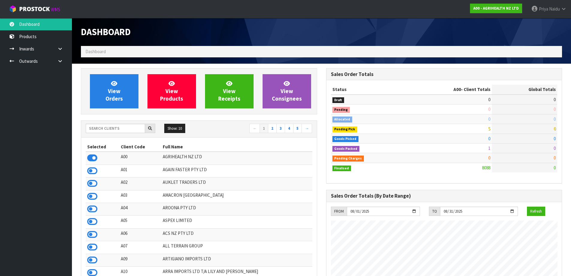
scroll to position [454, 245]
click at [133, 130] on input "text" at bounding box center [115, 128] width 59 height 9
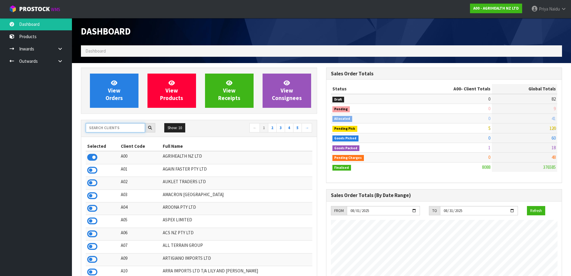
scroll to position [0, 0]
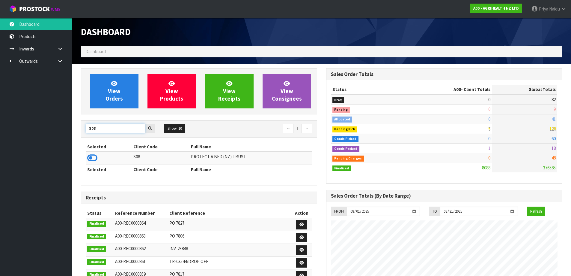
type input "S08"
click at [93, 151] on th "Selected" at bounding box center [109, 147] width 46 height 10
click at [93, 158] on icon at bounding box center [92, 157] width 10 height 9
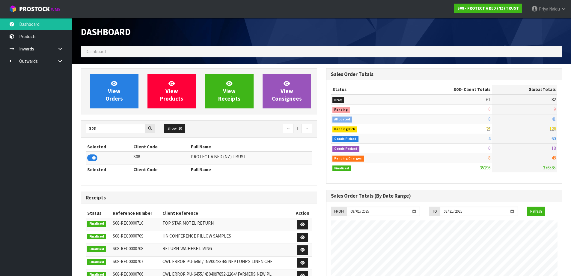
scroll to position [454, 245]
click at [111, 94] on span "View Orders" at bounding box center [114, 91] width 17 height 22
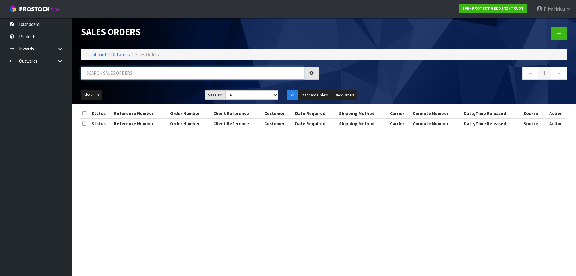
click at [124, 79] on input "text" at bounding box center [192, 73] width 223 height 13
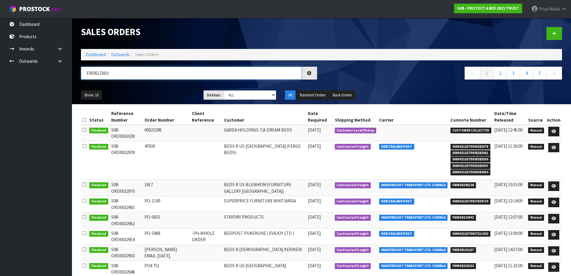
type input "F0595LDBO"
click at [250, 98] on select "Draft Pending Allocated Pending Pick Goods Picked Goods Packed Pending Charges …" at bounding box center [250, 94] width 52 height 9
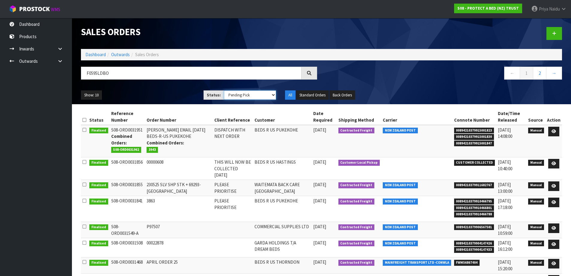
click at [224, 90] on select "Draft Pending Allocated Pending Pick Goods Picked Goods Packed Pending Charges …" at bounding box center [250, 94] width 52 height 9
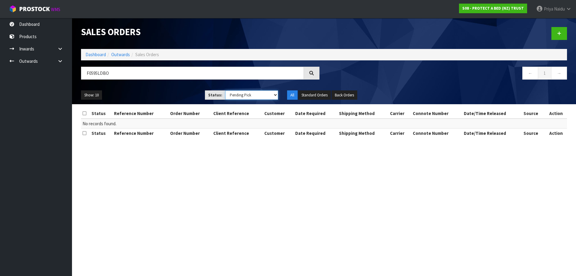
click at [240, 95] on select "Draft Pending Allocated Pending Pick Goods Picked Goods Packed Pending Charges …" at bounding box center [251, 94] width 53 height 9
click at [225, 90] on select "Draft Pending Allocated Pending Pick Goods Picked Goods Packed Pending Charges …" at bounding box center [251, 94] width 53 height 9
click at [231, 95] on select "Draft Pending Allocated Pending Pick Goods Picked Goods Packed Pending Charges …" at bounding box center [251, 94] width 53 height 9
drag, startPoint x: 133, startPoint y: 93, endPoint x: 172, endPoint y: 91, distance: 39.6
click at [133, 93] on ul "Show: 10 5 10 25 50" at bounding box center [138, 95] width 115 height 10
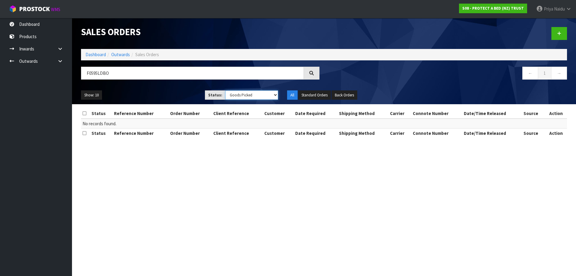
drag, startPoint x: 237, startPoint y: 92, endPoint x: 237, endPoint y: 97, distance: 4.8
click at [237, 92] on select "Draft Pending Allocated Pending Pick Goods Picked Goods Packed Pending Charges …" at bounding box center [251, 94] width 53 height 9
select select "string:3"
click at [225, 90] on select "Draft Pending Allocated Pending Pick Goods Picked Goods Packed Pending Charges …" at bounding box center [251, 94] width 53 height 9
click at [165, 99] on ul "Show: 10 5 10 25 50" at bounding box center [138, 95] width 115 height 10
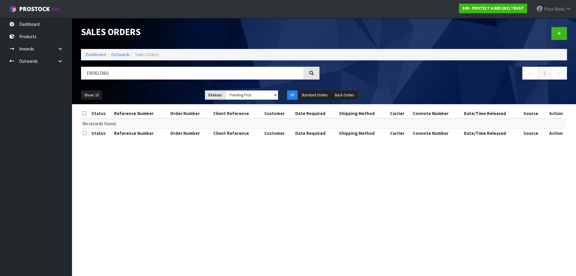
click at [157, 89] on div "Show: 10 5 10 25 50 Status: Draft Pending Allocated Pending Pick Goods Picked G…" at bounding box center [323, 95] width 495 height 19
click at [227, 93] on select "Draft Pending Allocated Pending Pick Goods Picked Goods Packed Pending Charges …" at bounding box center [251, 94] width 53 height 9
click at [164, 95] on ul "Show: 10 5 10 25 50" at bounding box center [138, 95] width 115 height 10
click at [234, 99] on select "Draft Pending Allocated Pending Pick Goods Picked Goods Packed Pending Charges …" at bounding box center [251, 94] width 53 height 9
click at [175, 95] on ul "Show: 10 5 10 25 50" at bounding box center [138, 95] width 115 height 10
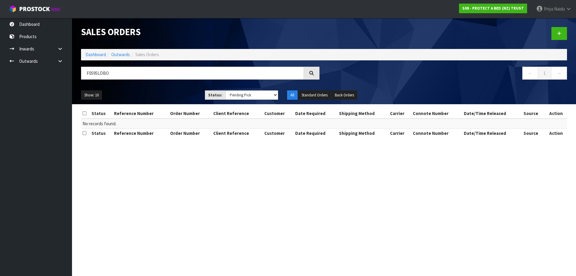
click at [165, 88] on div "Show: 10 5 10 25 50 Status: Draft Pending Allocated Pending Pick Goods Picked G…" at bounding box center [323, 95] width 495 height 19
click at [121, 78] on input "F0595LDBO" at bounding box center [192, 73] width 223 height 13
click at [97, 55] on link "Dashboard" at bounding box center [95, 55] width 20 height 6
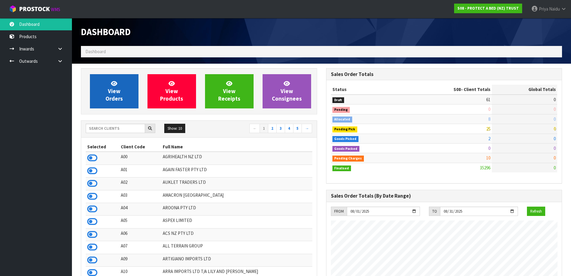
scroll to position [454, 245]
click at [117, 105] on link "View Orders" at bounding box center [114, 91] width 49 height 34
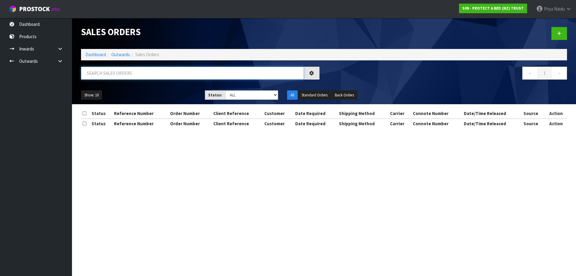
click at [134, 72] on input "text" at bounding box center [192, 73] width 223 height 13
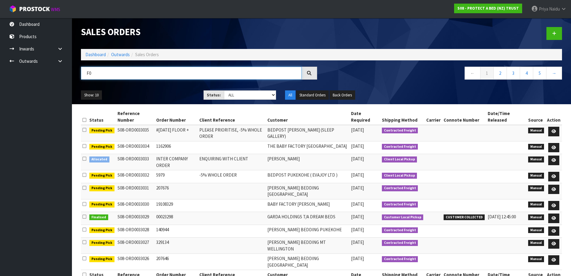
type input "F"
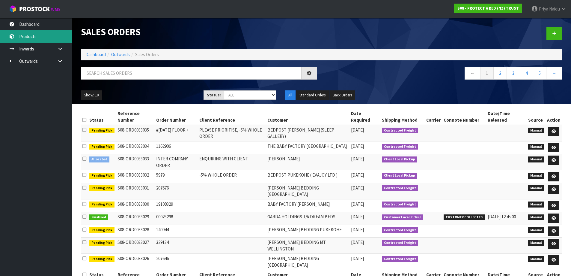
click at [35, 36] on link "Products" at bounding box center [36, 36] width 72 height 12
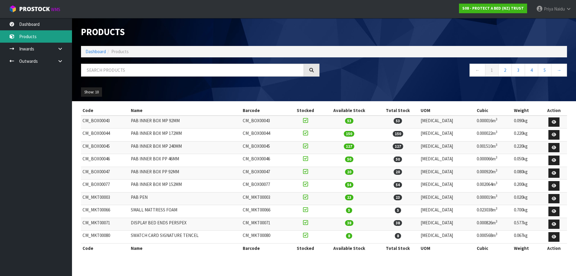
click at [59, 38] on link "Products" at bounding box center [36, 36] width 72 height 12
click at [62, 51] on icon at bounding box center [60, 48] width 6 height 4
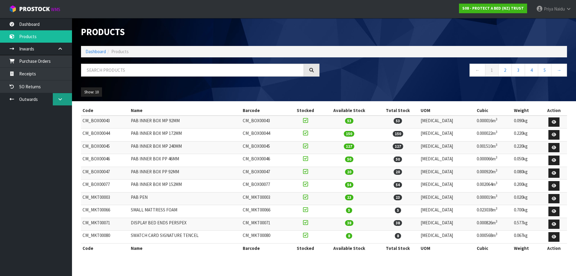
click at [60, 99] on icon at bounding box center [60, 99] width 6 height 4
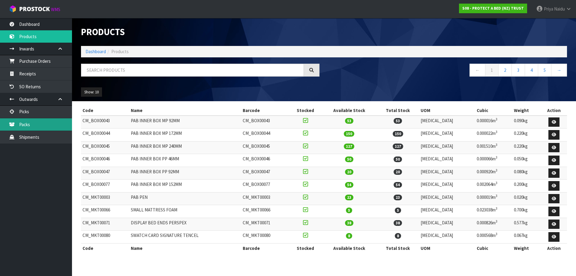
click at [49, 128] on link "Packs" at bounding box center [36, 124] width 72 height 12
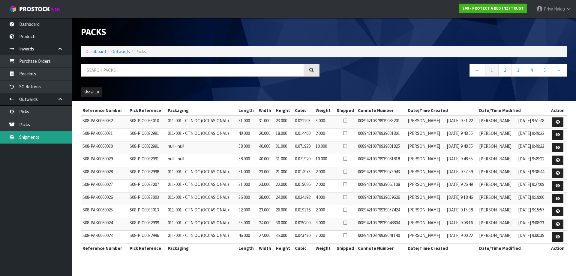
click at [46, 136] on link "Shipments" at bounding box center [36, 137] width 72 height 12
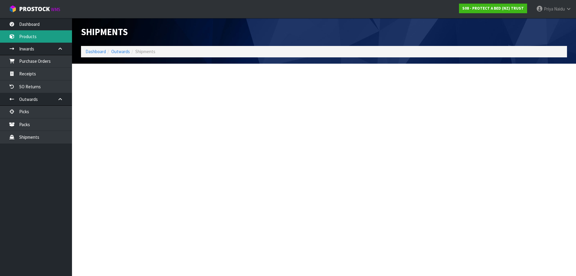
click at [31, 37] on link "Products" at bounding box center [36, 36] width 72 height 12
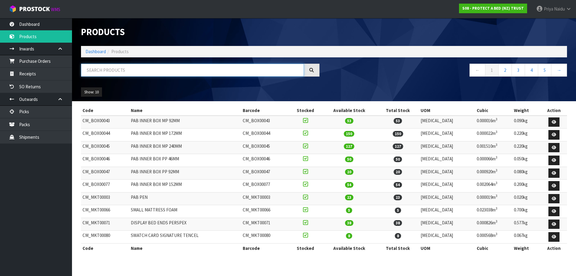
click at [136, 74] on input "text" at bounding box center [192, 70] width 223 height 13
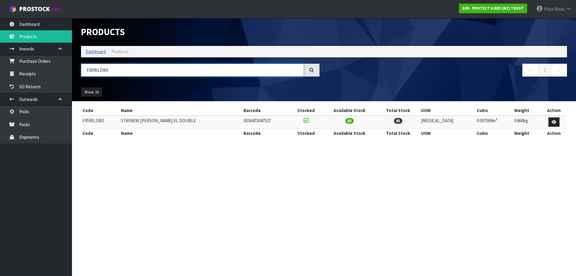
type input "F0595LDB0"
click at [95, 54] on link "Dashboard" at bounding box center [95, 52] width 20 height 6
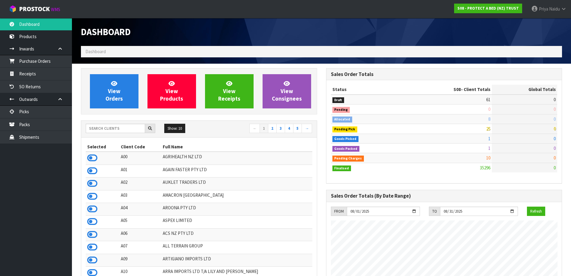
scroll to position [454, 245]
click at [131, 125] on input "text" at bounding box center [115, 128] width 59 height 9
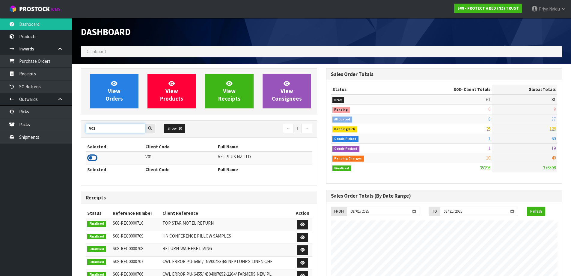
type input "V01"
click at [89, 160] on icon at bounding box center [92, 157] width 10 height 9
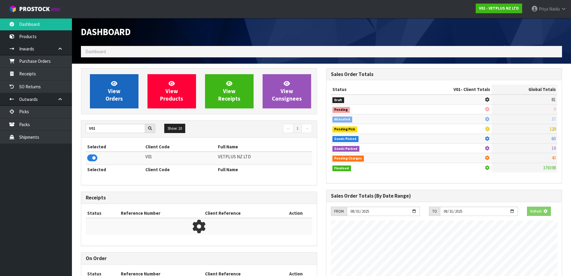
scroll to position [299423, 299552]
click at [113, 90] on span "View Orders" at bounding box center [114, 91] width 17 height 22
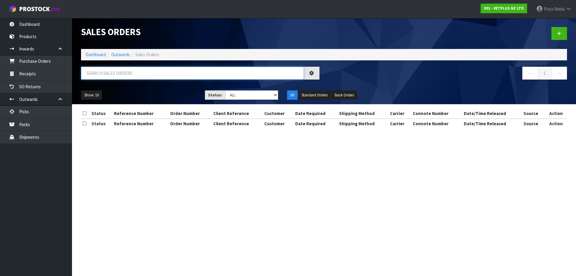
click at [129, 70] on input "text" at bounding box center [192, 73] width 223 height 13
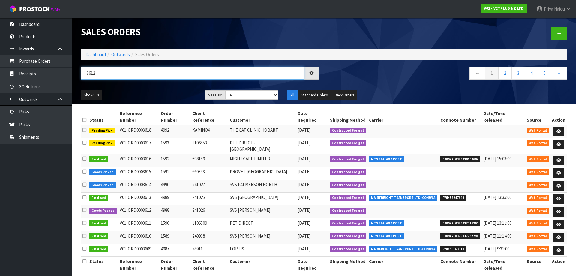
type input "3612"
click at [146, 90] on div "Show: 10 5 10 25 50 Status: Draft Pending Allocated Pending Pick Goods Picked G…" at bounding box center [323, 95] width 495 height 19
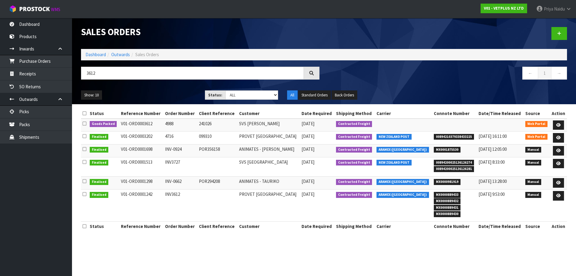
click at [160, 91] on ul "Show: 10 5 10 25 50" at bounding box center [138, 95] width 115 height 10
click at [559, 124] on icon at bounding box center [558, 125] width 4 height 4
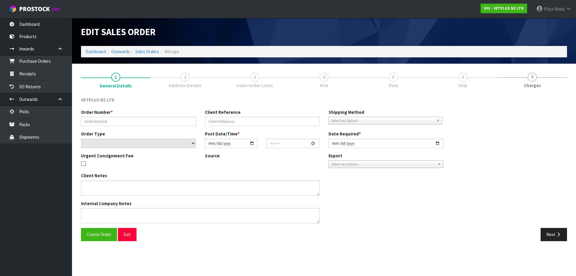
type input "4988"
type input "241026"
select select "number:0"
type input "[DATE]"
type input "14:23:00.000"
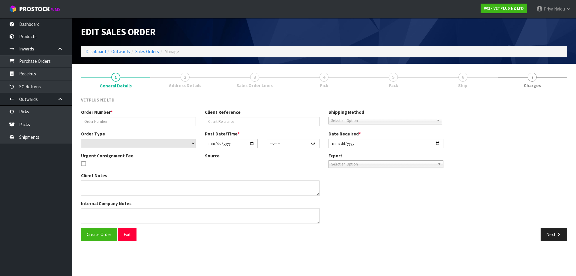
type input "[DATE]"
type textarea "BACK ORDER: 50517 LYPEX CAPS 60 X 60 50304 SYNOQUIN CAT CAPS 90 (3X30CAPS) X 13"
click at [428, 70] on link "5 Pack" at bounding box center [393, 80] width 69 height 24
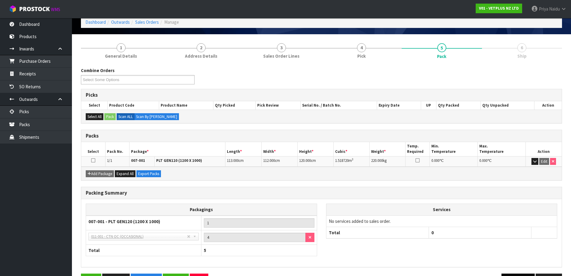
scroll to position [49, 0]
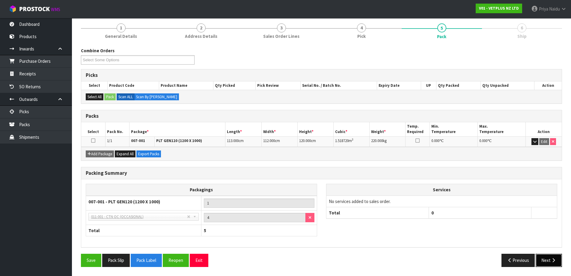
click at [550, 261] on button "Next" at bounding box center [549, 259] width 26 height 13
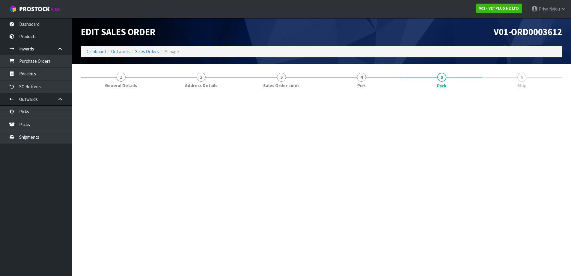
scroll to position [0, 0]
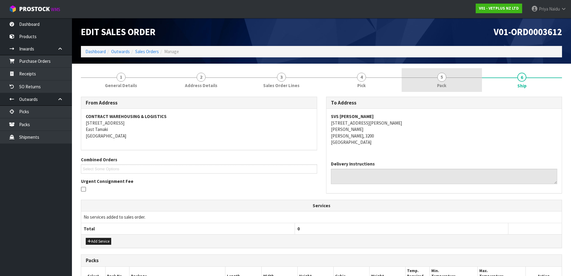
click at [444, 83] on span "Pack" at bounding box center [441, 85] width 9 height 6
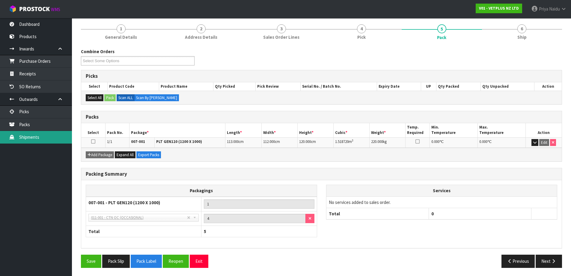
scroll to position [49, 0]
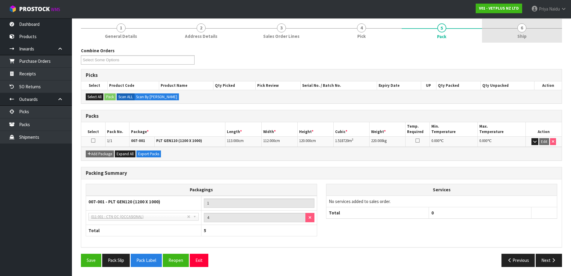
drag, startPoint x: 532, startPoint y: 25, endPoint x: 498, endPoint y: 34, distance: 35.8
click at [531, 25] on link "6 Ship" at bounding box center [522, 31] width 80 height 24
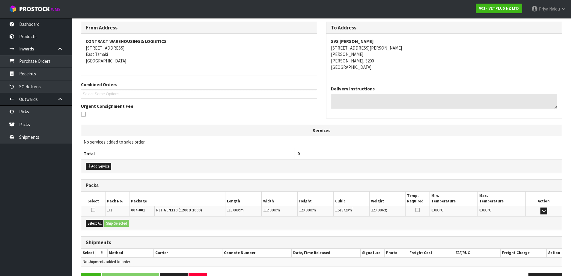
scroll to position [94, 0]
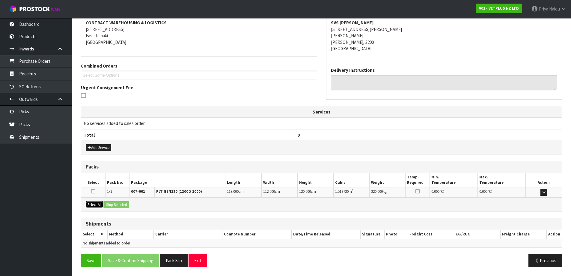
click at [100, 207] on button "Select All" at bounding box center [95, 204] width 18 height 7
click at [119, 206] on button "Ship Selected" at bounding box center [116, 204] width 25 height 7
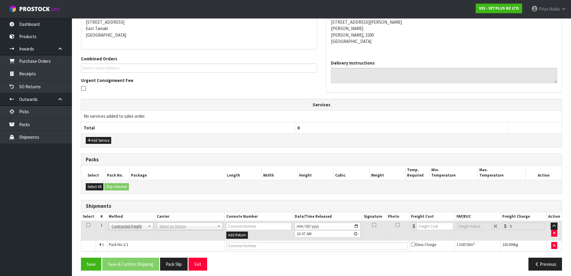
scroll to position [104, 0]
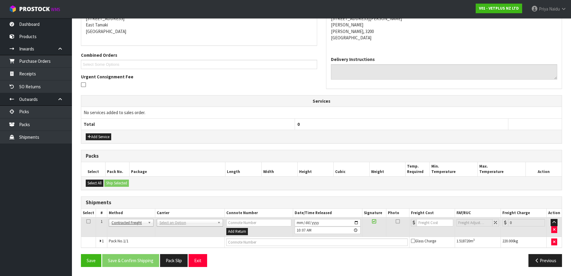
drag, startPoint x: 195, startPoint y: 227, endPoint x: 189, endPoint y: 232, distance: 7.4
click at [195, 227] on td "ANGEL - ANGEL TRANSPORT CONROY - CONROY REMOVALS DEAEXPAKL - DEADLINE EXPRESS C…" at bounding box center [190, 226] width 70 height 19
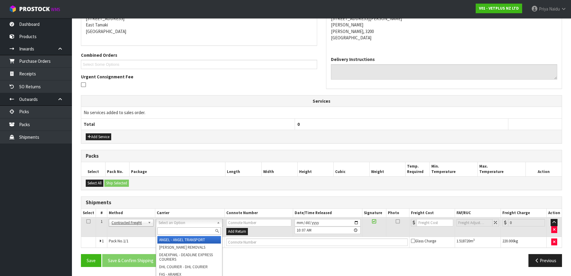
click at [178, 232] on input "text" at bounding box center [189, 230] width 64 height 7
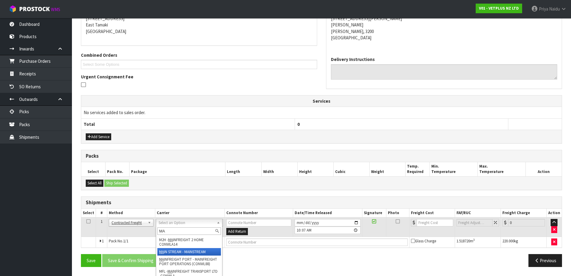
type input "MA"
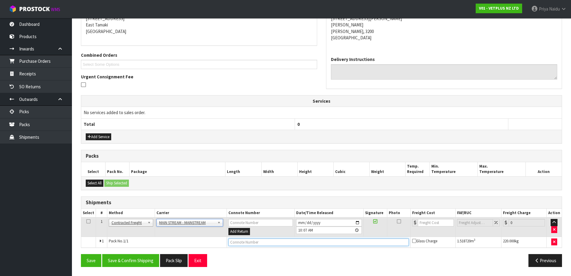
click at [279, 242] on input "text" at bounding box center [318, 241] width 180 height 7
paste input "CWL7714502"
type input "CWL7714502"
click at [428, 224] on input "number" at bounding box center [436, 222] width 36 height 7
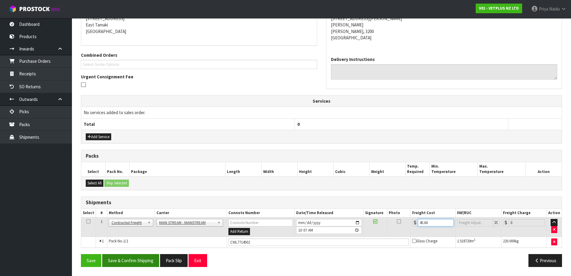
type input "45.60"
click at [139, 261] on button "Save & Confirm Shipping" at bounding box center [130, 260] width 57 height 13
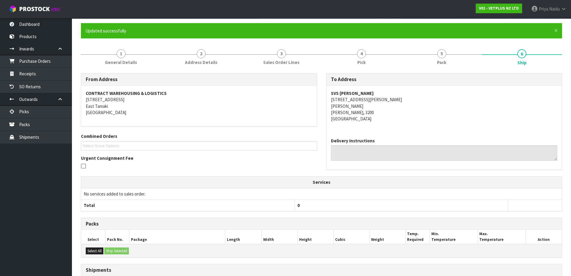
scroll to position [0, 0]
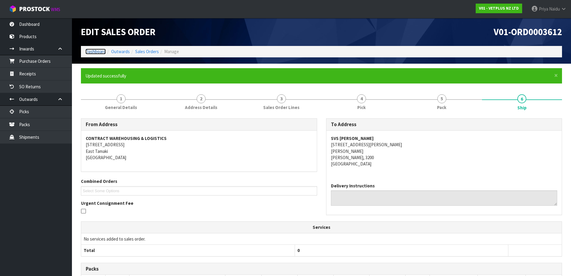
click at [96, 51] on link "Dashboard" at bounding box center [95, 52] width 20 height 6
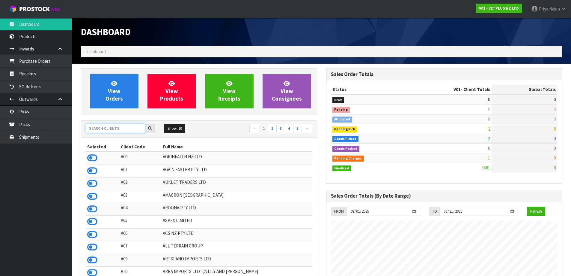
scroll to position [454, 245]
click at [103, 127] on input "text" at bounding box center [115, 128] width 59 height 9
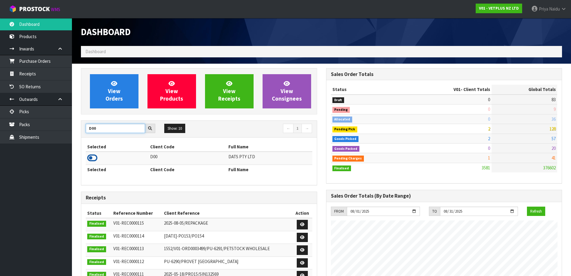
type input "D00"
click at [92, 157] on icon at bounding box center [92, 157] width 10 height 9
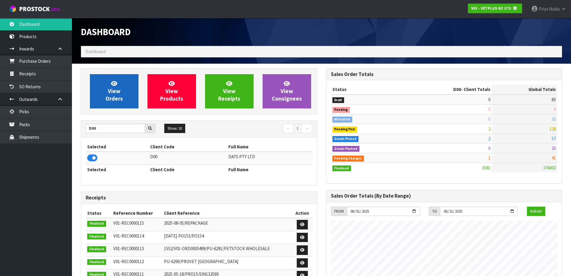
scroll to position [299423, 299552]
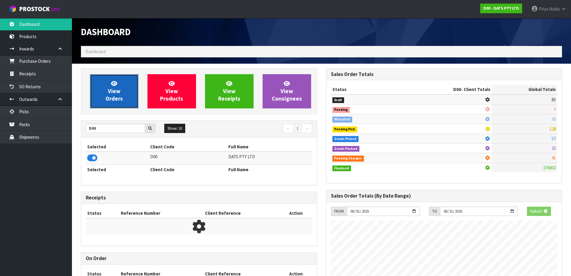
click at [121, 91] on link "View Orders" at bounding box center [114, 91] width 49 height 34
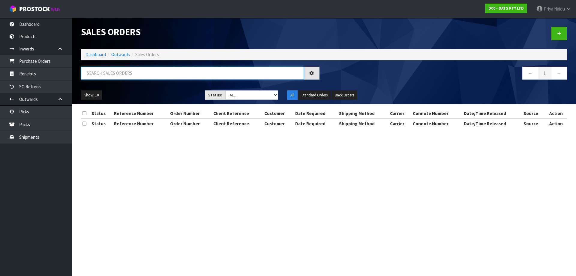
click at [124, 69] on input "text" at bounding box center [192, 73] width 223 height 13
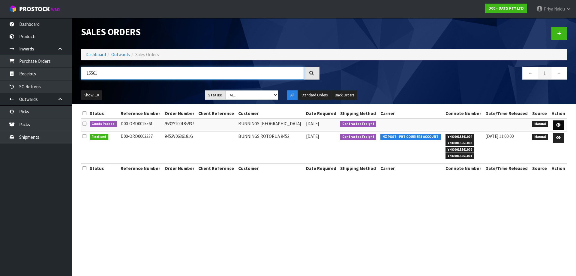
type input "15561"
click at [556, 123] on link at bounding box center [558, 125] width 11 height 10
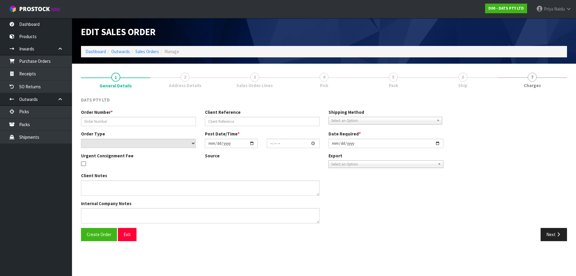
type input "9532Y100185937"
select select "number:0"
type input "[DATE]"
type input "09:25:00.000"
type input "[DATE]"
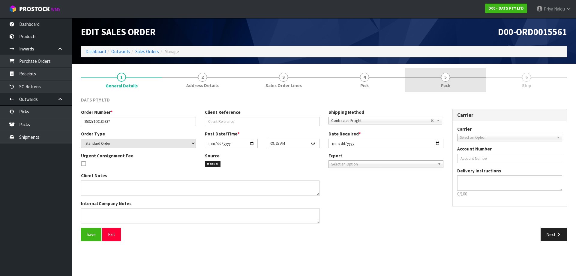
click at [442, 85] on span "Pack" at bounding box center [445, 85] width 9 height 6
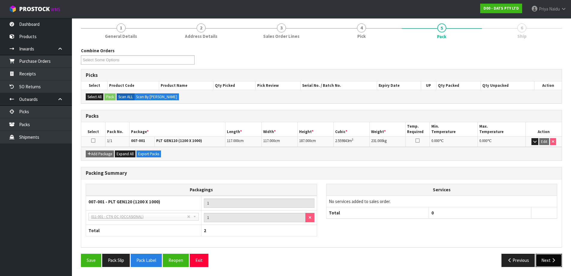
drag, startPoint x: 542, startPoint y: 259, endPoint x: 539, endPoint y: 253, distance: 7.0
click at [542, 258] on button "Next" at bounding box center [549, 259] width 26 height 13
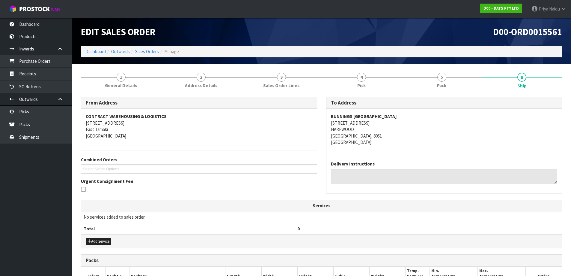
click at [329, 116] on div "BUNNINGS WAREHOUSE CHRISTCHURCH AIRPORT 655 RUSSLEY ROAD HAREWOOD CHRISTCHURCH,…" at bounding box center [444, 132] width 236 height 47
copy address "655 RUSSLEY ROAD HAREWOOD CHRISTCHURCH, 8051"
drag, startPoint x: 323, startPoint y: 123, endPoint x: 392, endPoint y: 134, distance: 70.6
click at [392, 134] on div "To Address BUNNINGS WAREHOUSE CHRISTCHURCH AIRPORT 655 RUSSLEY ROAD HAREWOOD CH…" at bounding box center [444, 148] width 245 height 103
click at [441, 142] on address "BUNNINGS WAREHOUSE CHRISTCHURCH AIRPORT 655 RUSSLEY ROAD HAREWOOD CHRISTCHURCH,…" at bounding box center [444, 129] width 227 height 32
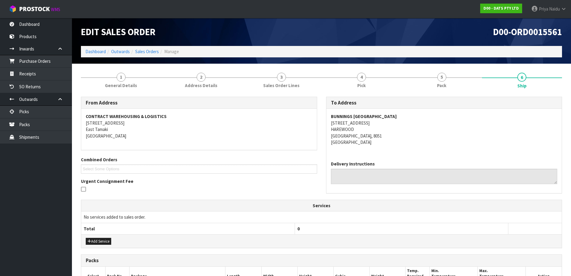
copy strong "BUNNINGS WAREHOUSE CHRISTCHURCH AIRPORT"
drag, startPoint x: 327, startPoint y: 112, endPoint x: 472, endPoint y: 116, distance: 144.2
click at [472, 116] on div "BUNNINGS WAREHOUSE CHRISTCHURCH AIRPORT 655 RUSSLEY ROAD HAREWOOD CHRISTCHURCH,…" at bounding box center [444, 132] width 236 height 47
click at [119, 73] on span "1" at bounding box center [121, 77] width 9 height 9
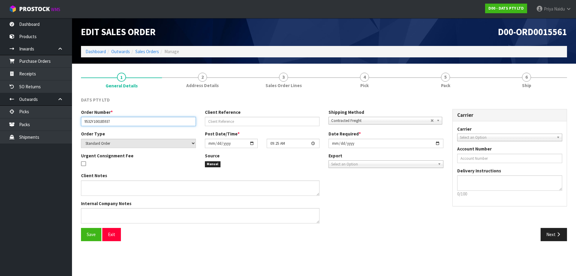
drag, startPoint x: 82, startPoint y: 122, endPoint x: 120, endPoint y: 121, distance: 37.5
click at [120, 121] on input "9532Y100185937" at bounding box center [138, 121] width 115 height 9
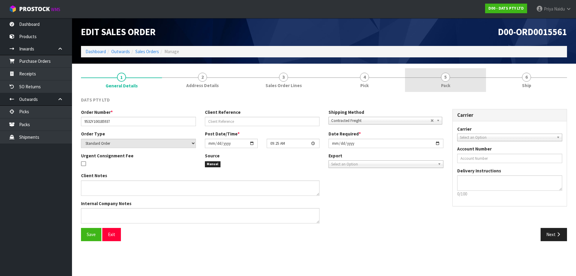
drag, startPoint x: 456, startPoint y: 81, endPoint x: 448, endPoint y: 81, distance: 7.5
click at [456, 81] on link "5 Pack" at bounding box center [445, 80] width 81 height 24
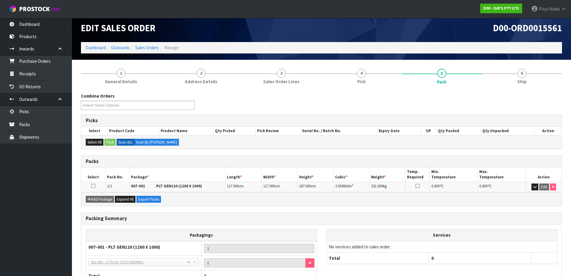
scroll to position [30, 0]
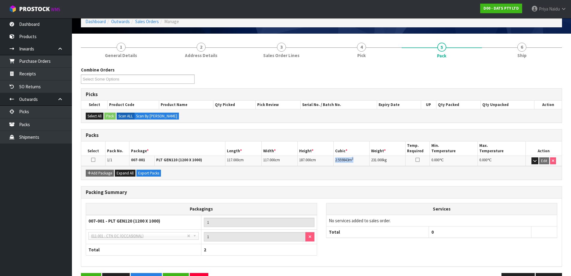
copy td "2.559843 m 3"
drag, startPoint x: 334, startPoint y: 160, endPoint x: 360, endPoint y: 158, distance: 26.2
click at [360, 158] on td "2.559843 m 3" at bounding box center [352, 160] width 36 height 10
click at [532, 48] on link "6 Ship" at bounding box center [522, 50] width 80 height 24
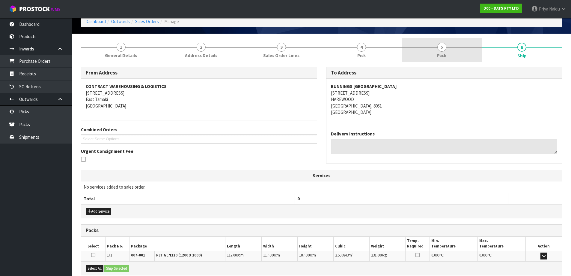
click at [449, 52] on link "5 Pack" at bounding box center [442, 50] width 80 height 24
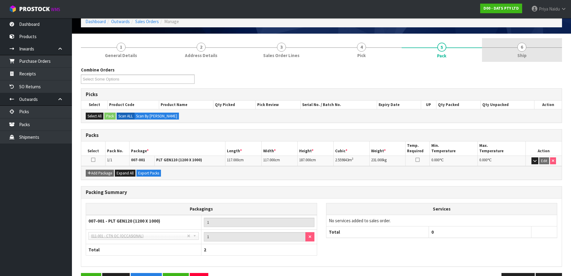
click at [544, 46] on link "6 Ship" at bounding box center [522, 50] width 80 height 24
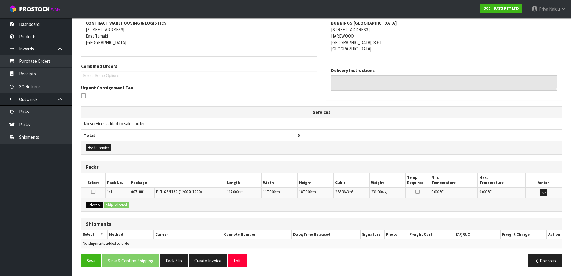
scroll to position [94, 0]
click at [95, 203] on button "Select All" at bounding box center [95, 204] width 18 height 7
click at [114, 203] on button "Ship Selected" at bounding box center [116, 204] width 25 height 7
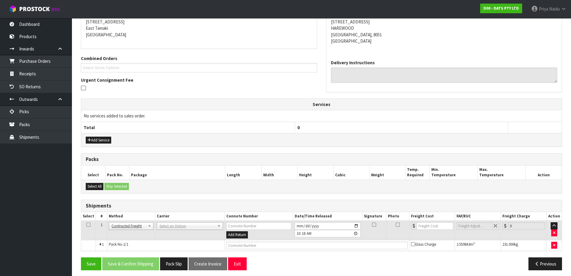
scroll to position [104, 0]
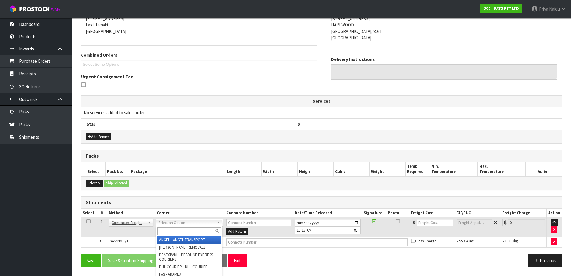
click at [174, 230] on input "text" at bounding box center [189, 230] width 64 height 7
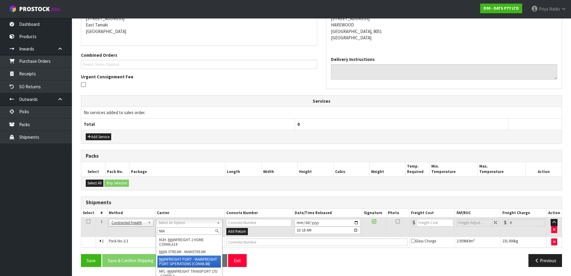
type input "MA"
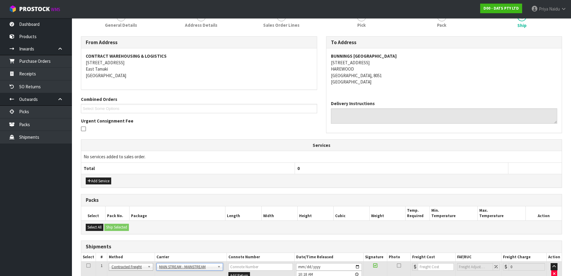
scroll to position [0, 0]
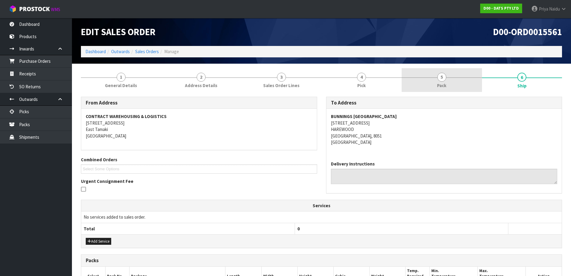
click at [430, 74] on link "5 Pack" at bounding box center [442, 80] width 80 height 24
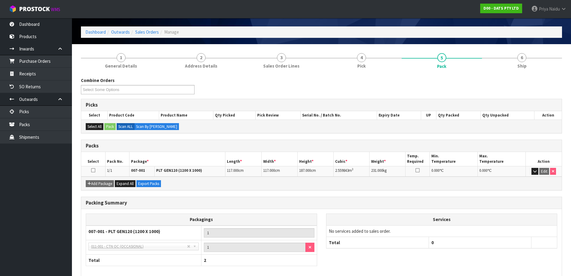
scroll to position [30, 0]
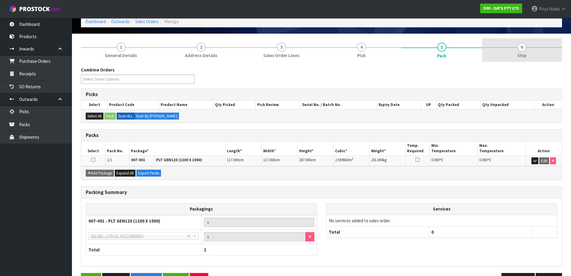
click at [535, 53] on link "6 Ship" at bounding box center [522, 50] width 80 height 24
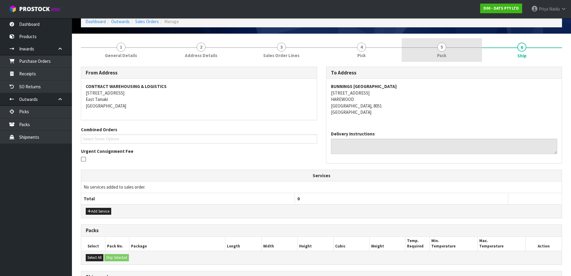
drag, startPoint x: 453, startPoint y: 47, endPoint x: 442, endPoint y: 50, distance: 11.2
click at [453, 47] on div at bounding box center [442, 47] width 80 height 0
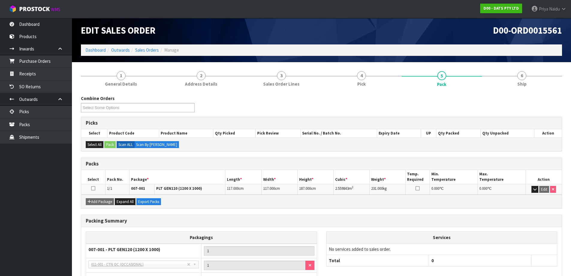
scroll to position [0, 0]
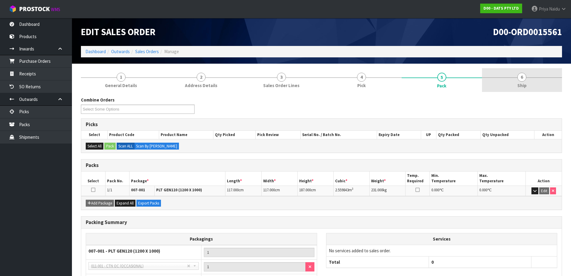
click at [538, 90] on link "6 Ship" at bounding box center [522, 80] width 80 height 24
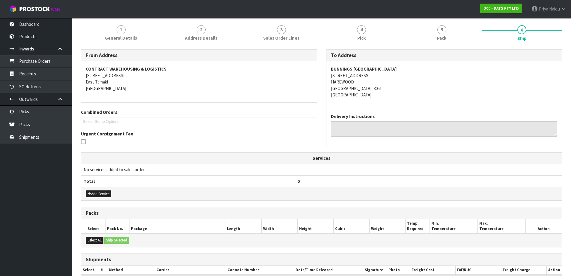
scroll to position [104, 0]
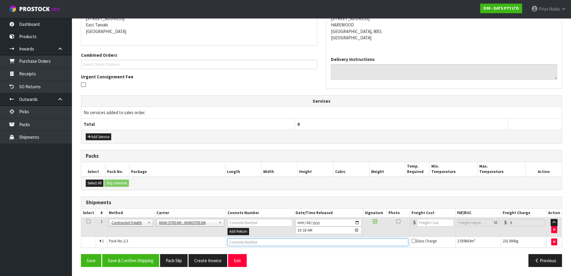
click at [275, 242] on input "text" at bounding box center [318, 241] width 181 height 7
paste input "CWL7714517"
type input "CWL7714517"
click at [431, 225] on input "number" at bounding box center [435, 222] width 36 height 7
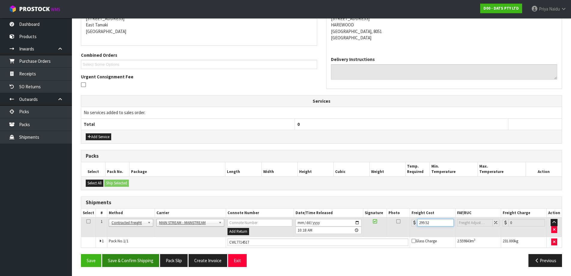
type input "299.52"
click at [133, 259] on button "Save & Confirm Shipping" at bounding box center [130, 260] width 57 height 13
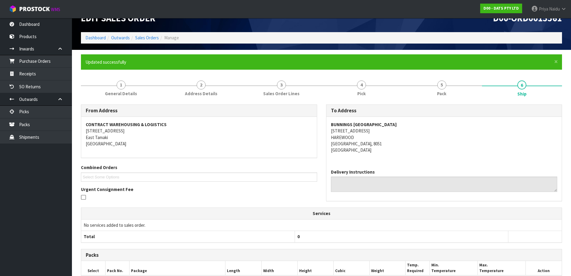
scroll to position [0, 0]
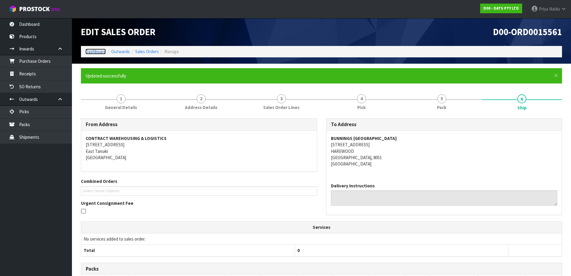
click at [90, 50] on link "Dashboard" at bounding box center [95, 52] width 20 height 6
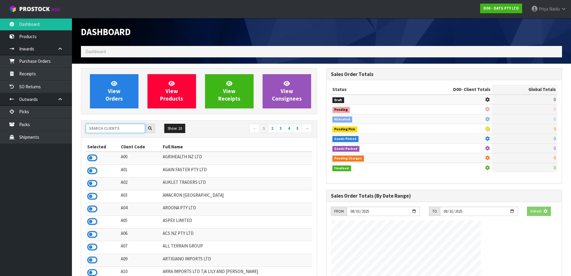
click at [119, 127] on input "text" at bounding box center [115, 128] width 59 height 9
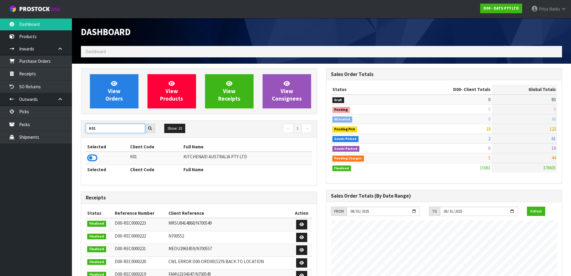
type input "K01"
click at [80, 159] on div "View Orders View Products View Receipts View Consignees K01 Show: 10 5 10 25 50…" at bounding box center [198, 242] width 245 height 348
click at [93, 155] on icon at bounding box center [92, 157] width 10 height 9
